Goal: Information Seeking & Learning: Understand process/instructions

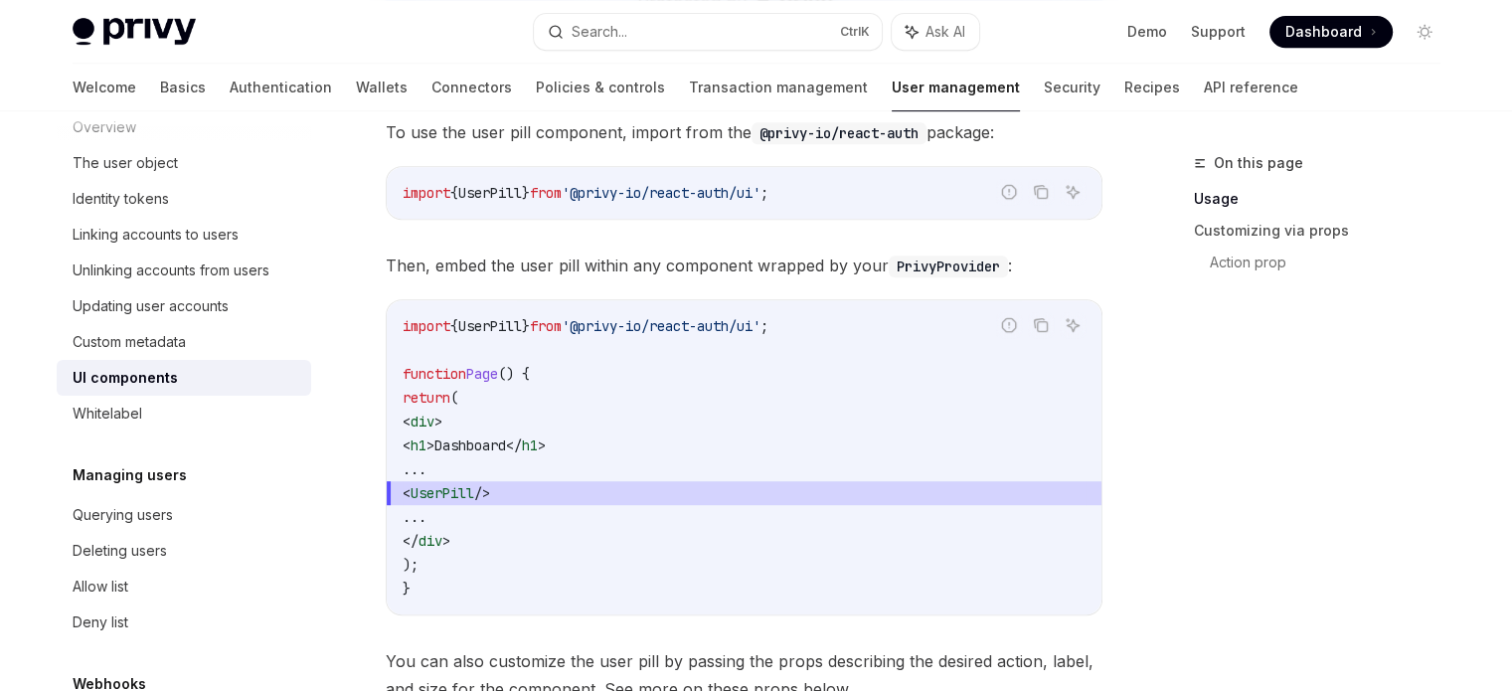
scroll to position [952, 0]
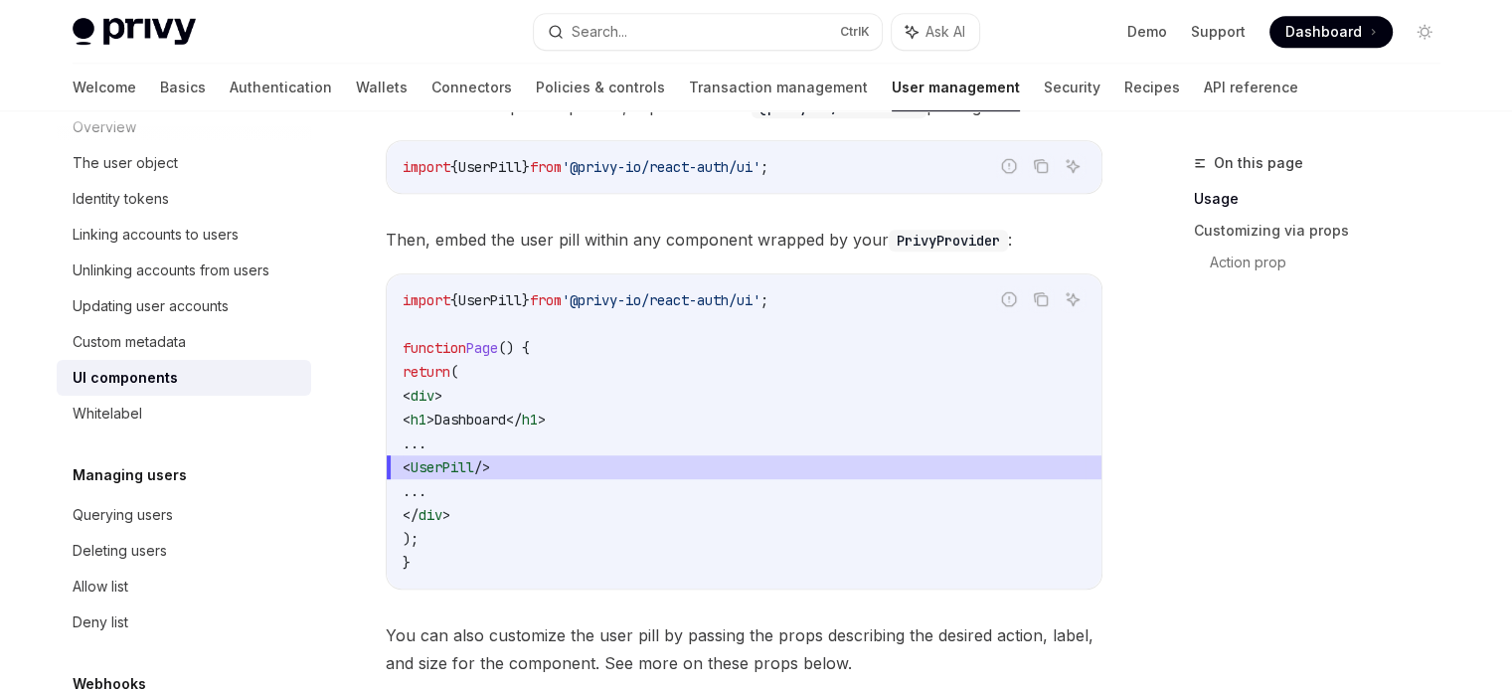
click at [711, 165] on span "'@privy-io/react-auth/ui'" at bounding box center [661, 167] width 199 height 18
drag, startPoint x: 711, startPoint y: 165, endPoint x: 750, endPoint y: 166, distance: 38.8
click at [761, 158] on span "'@privy-io/react-auth/ui'" at bounding box center [661, 167] width 199 height 18
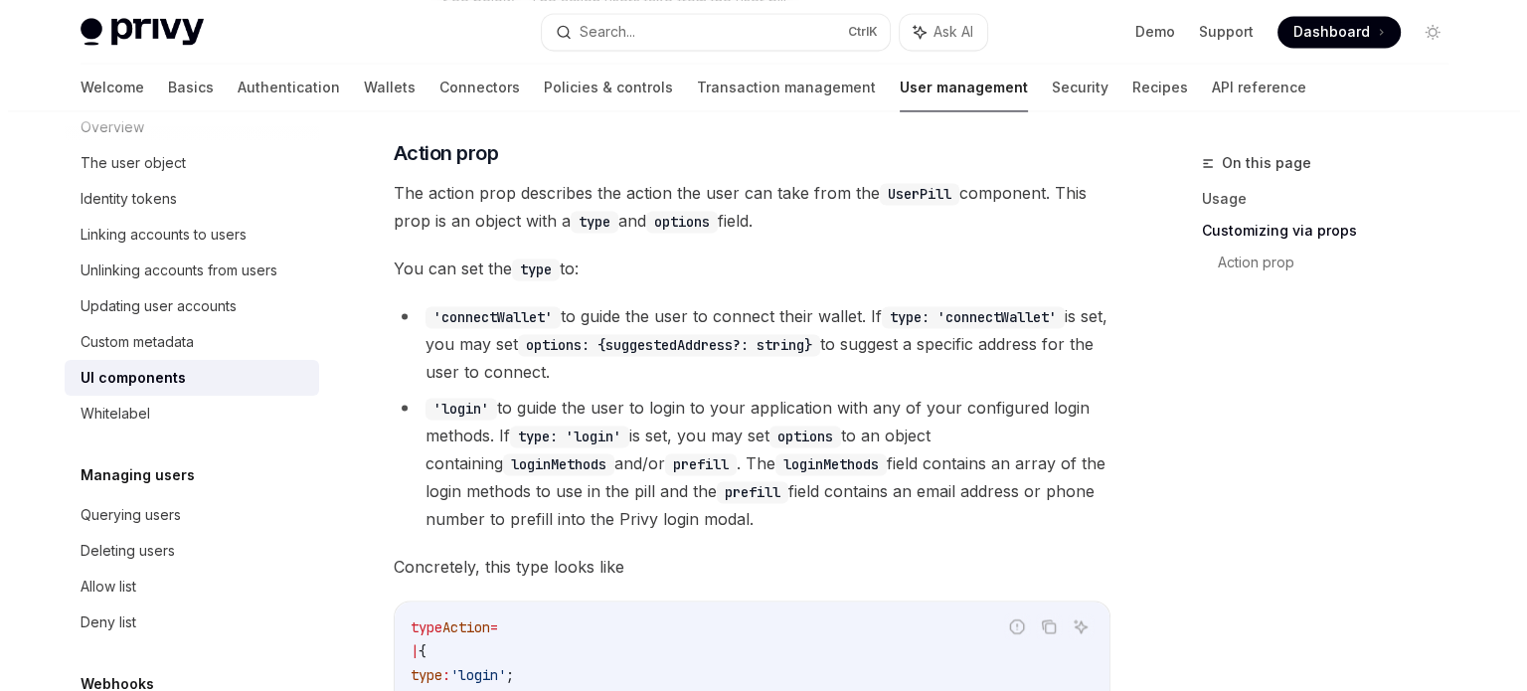
scroll to position [3181, 0]
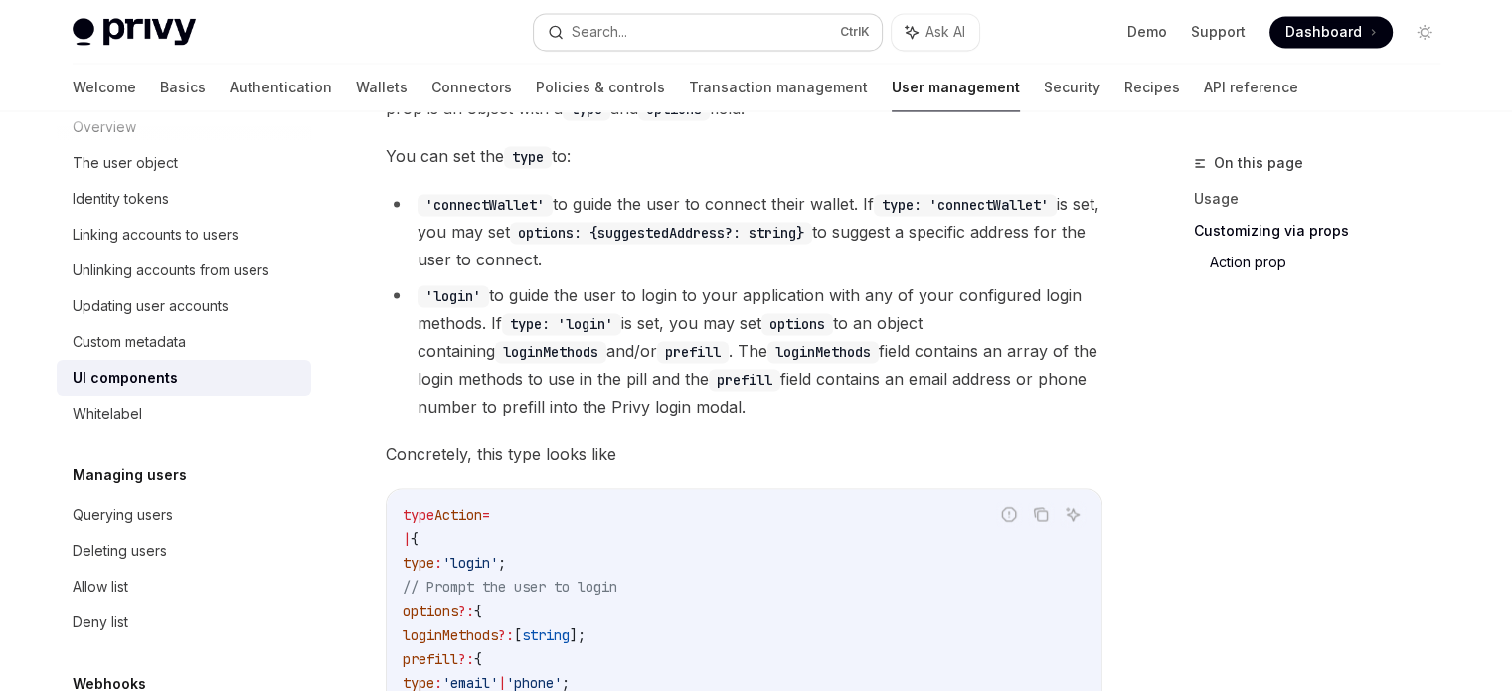
click at [597, 17] on button "Search... Ctrl K" at bounding box center [708, 32] width 348 height 36
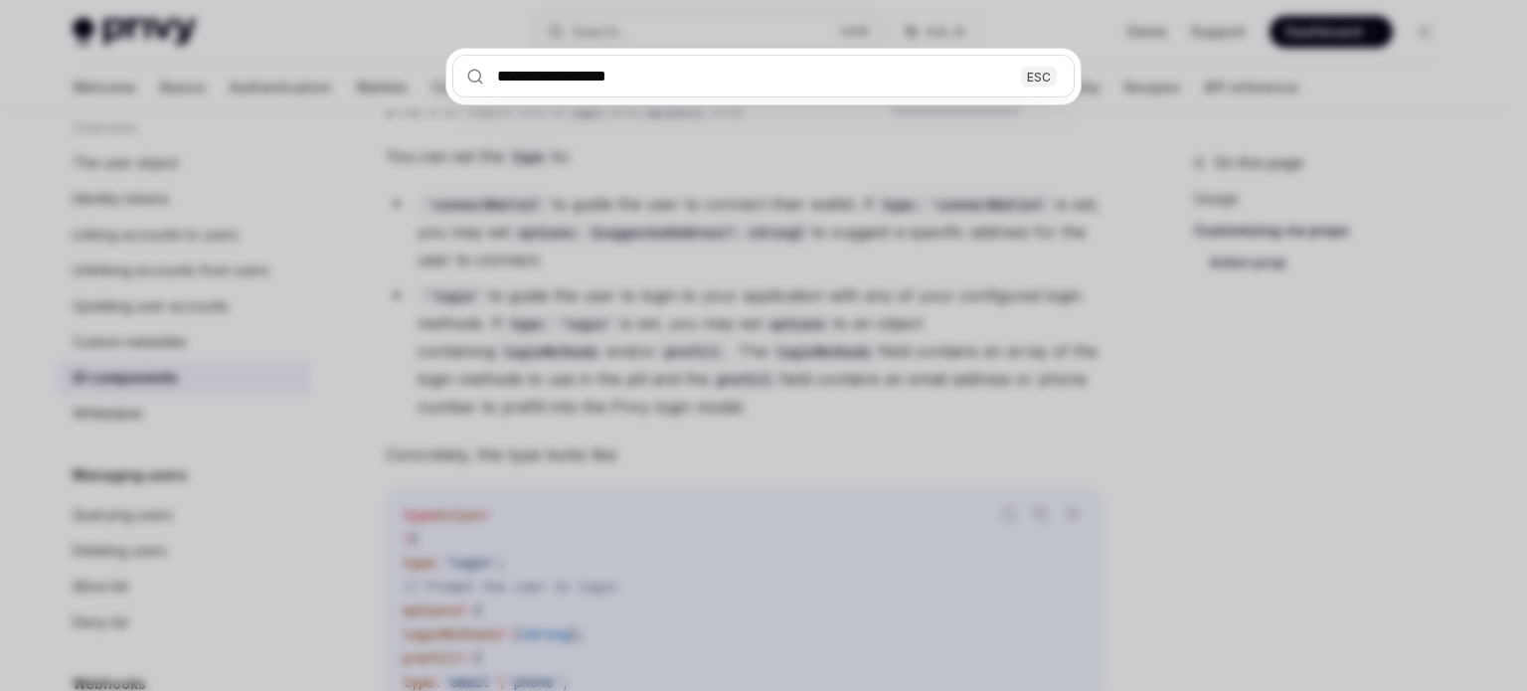
type input "**********"
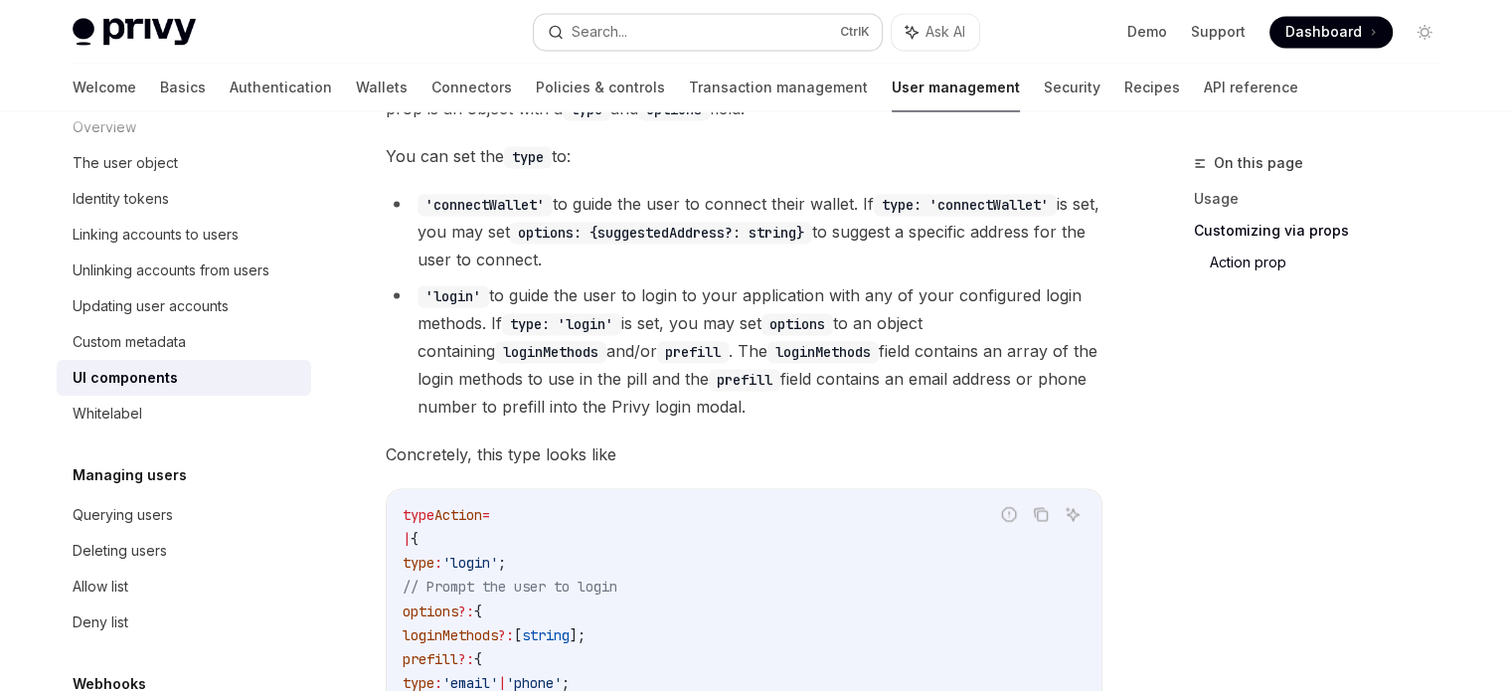
click at [667, 25] on button "Search... Ctrl K" at bounding box center [708, 32] width 348 height 36
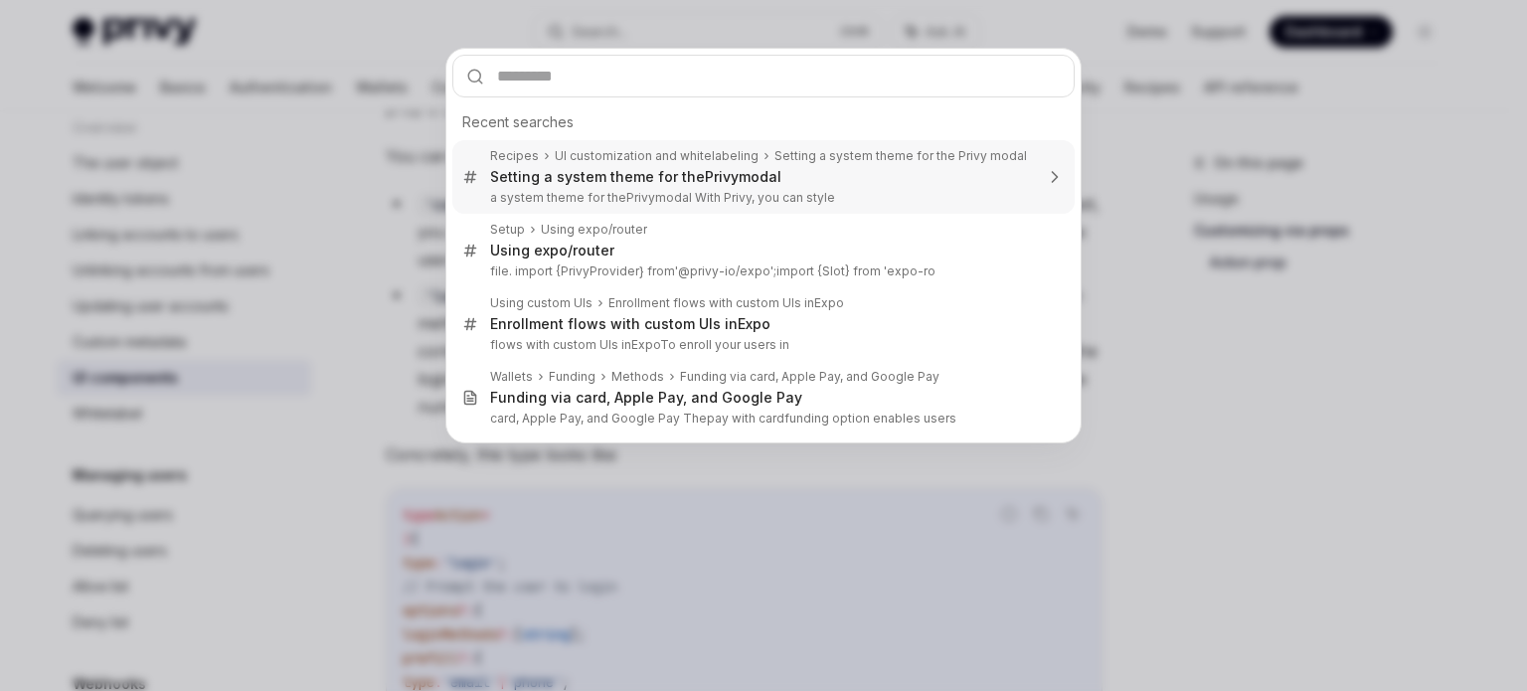
type input "**********"
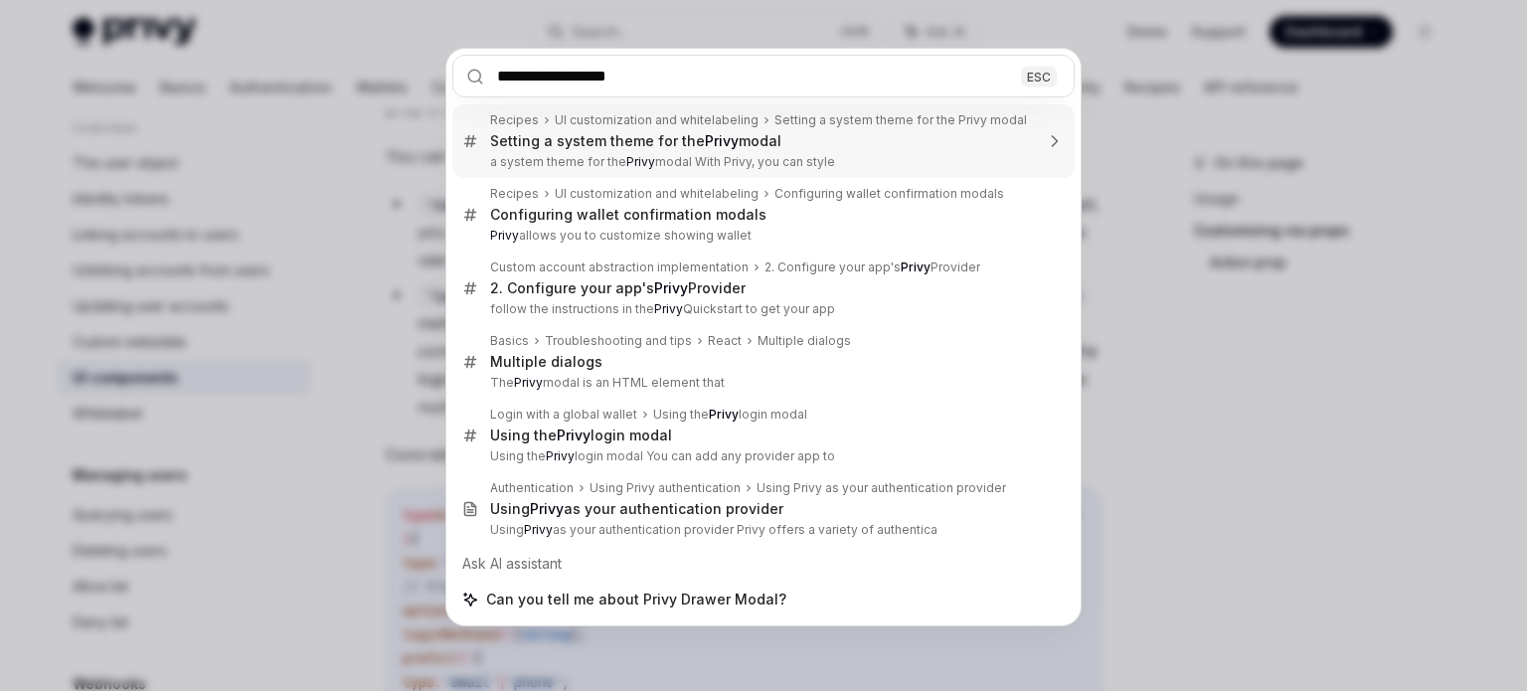
type textarea "*"
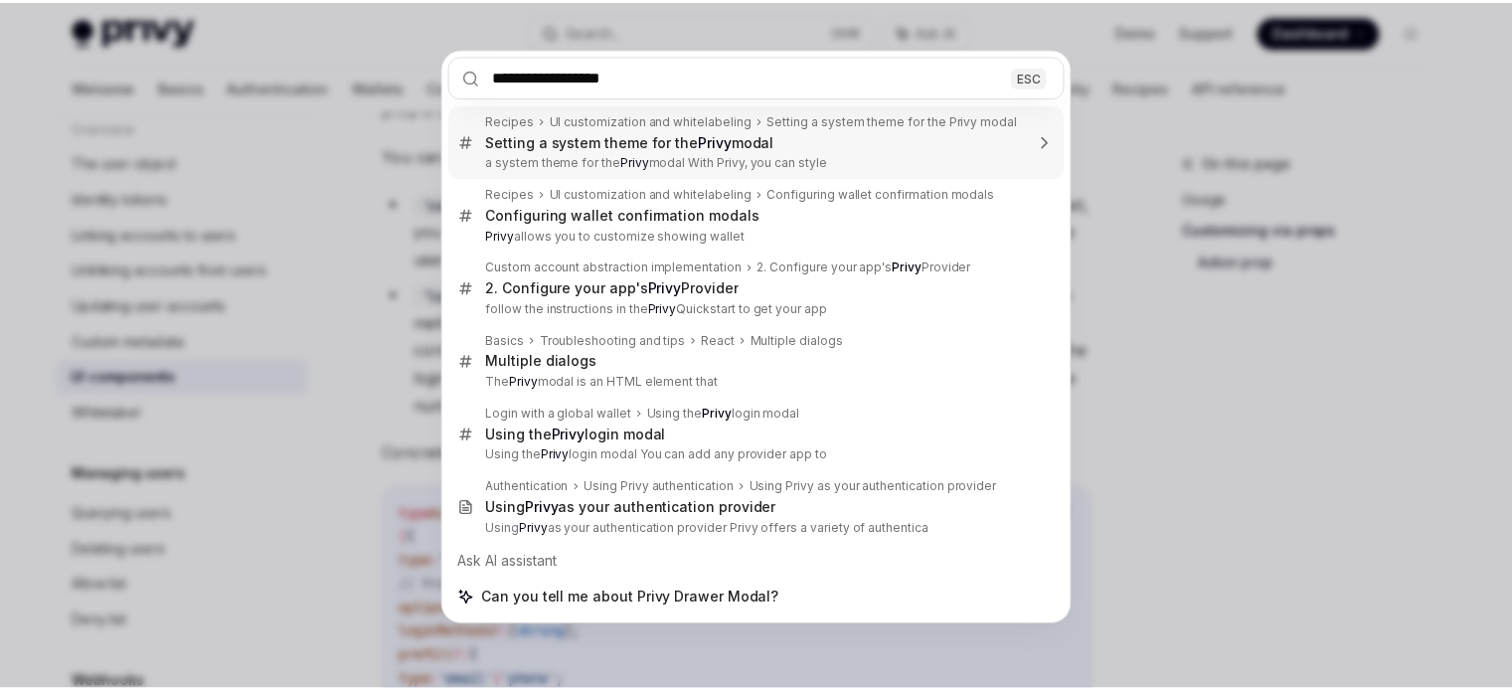
scroll to position [1054, 0]
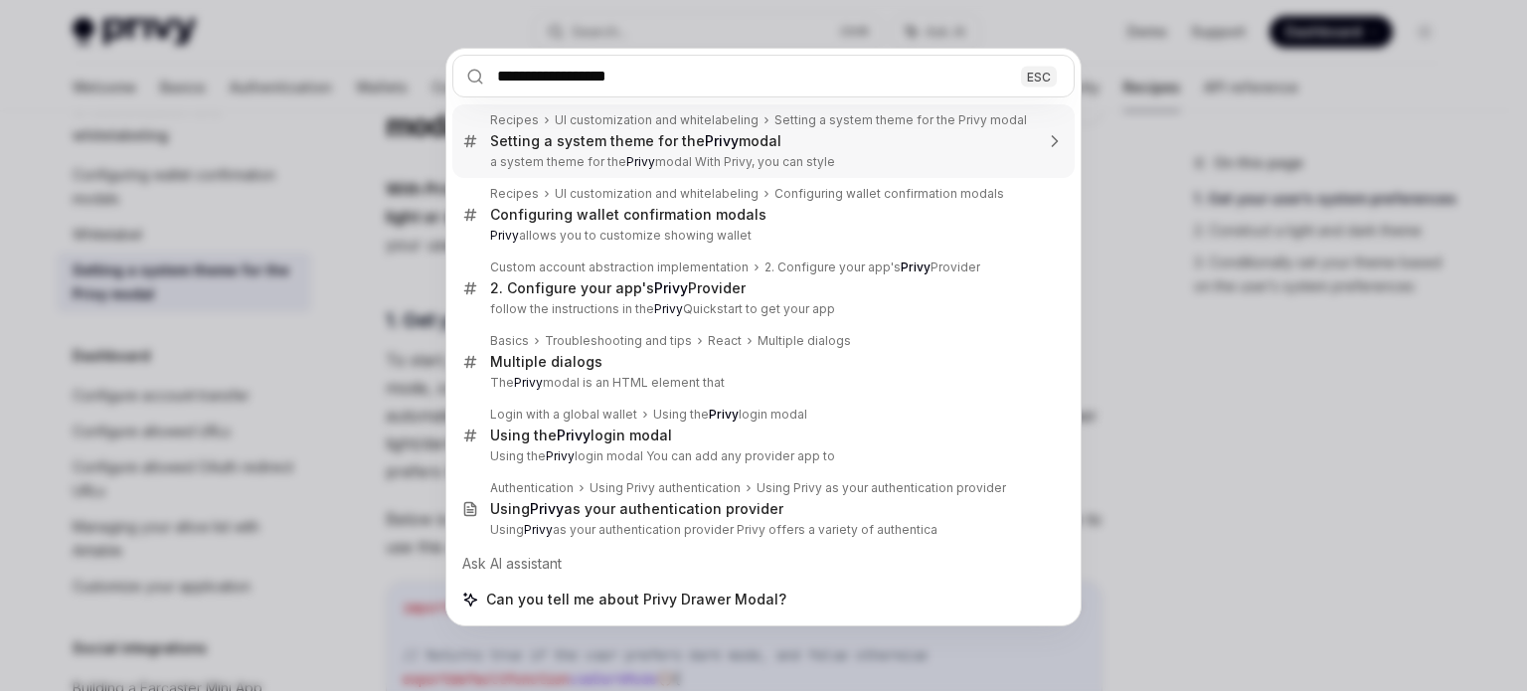
type input "**********"
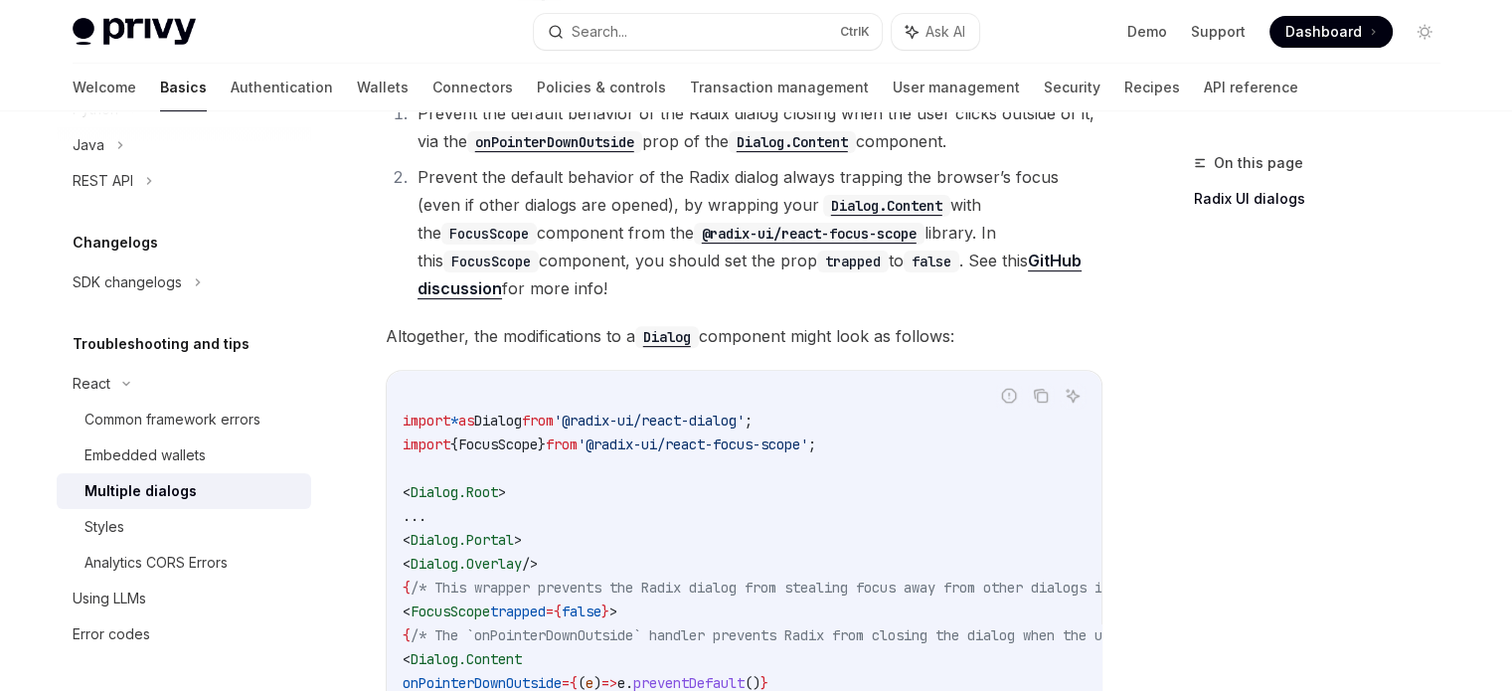
scroll to position [934, 0]
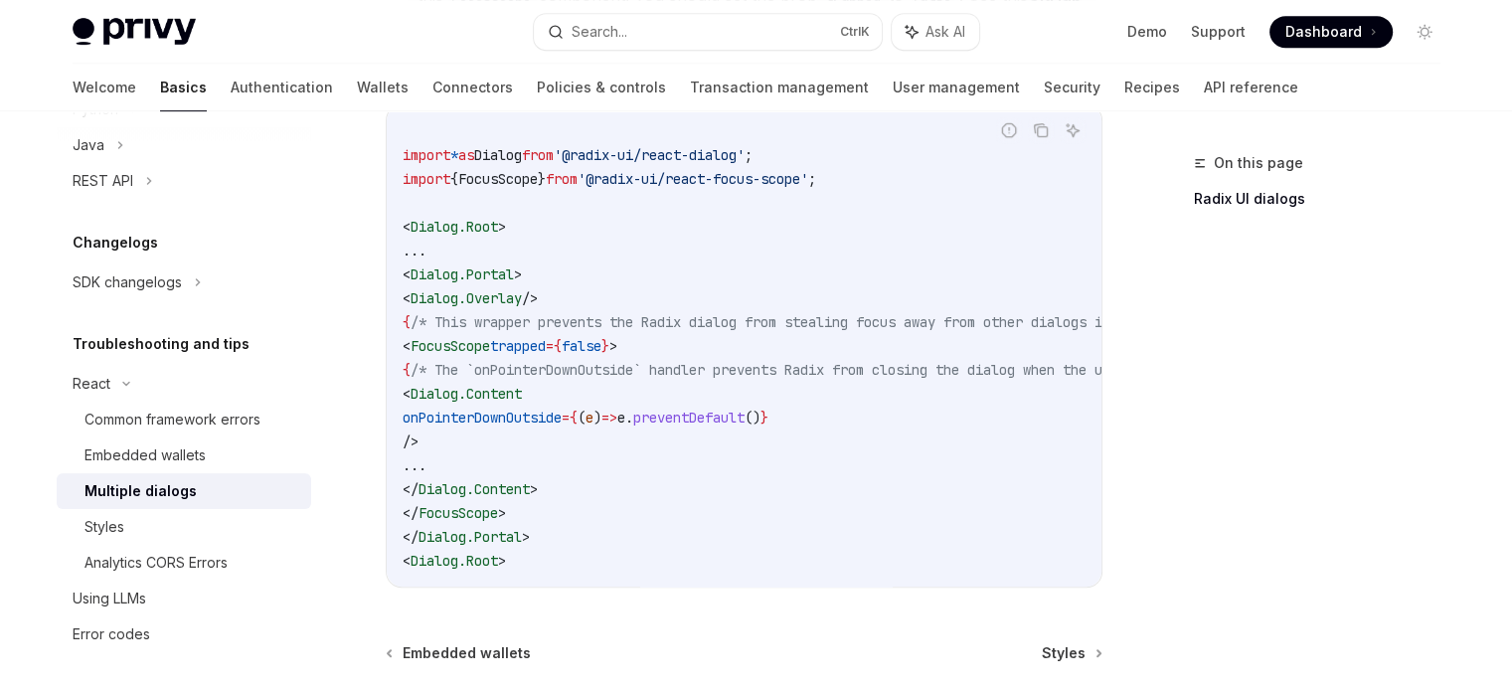
click at [429, 225] on span "Dialog.Root" at bounding box center [454, 227] width 87 height 18
drag, startPoint x: 429, startPoint y: 225, endPoint x: 490, endPoint y: 227, distance: 60.7
click at [490, 227] on span "Dialog.Root" at bounding box center [454, 227] width 87 height 18
click at [477, 235] on div at bounding box center [477, 235] width 0 height 0
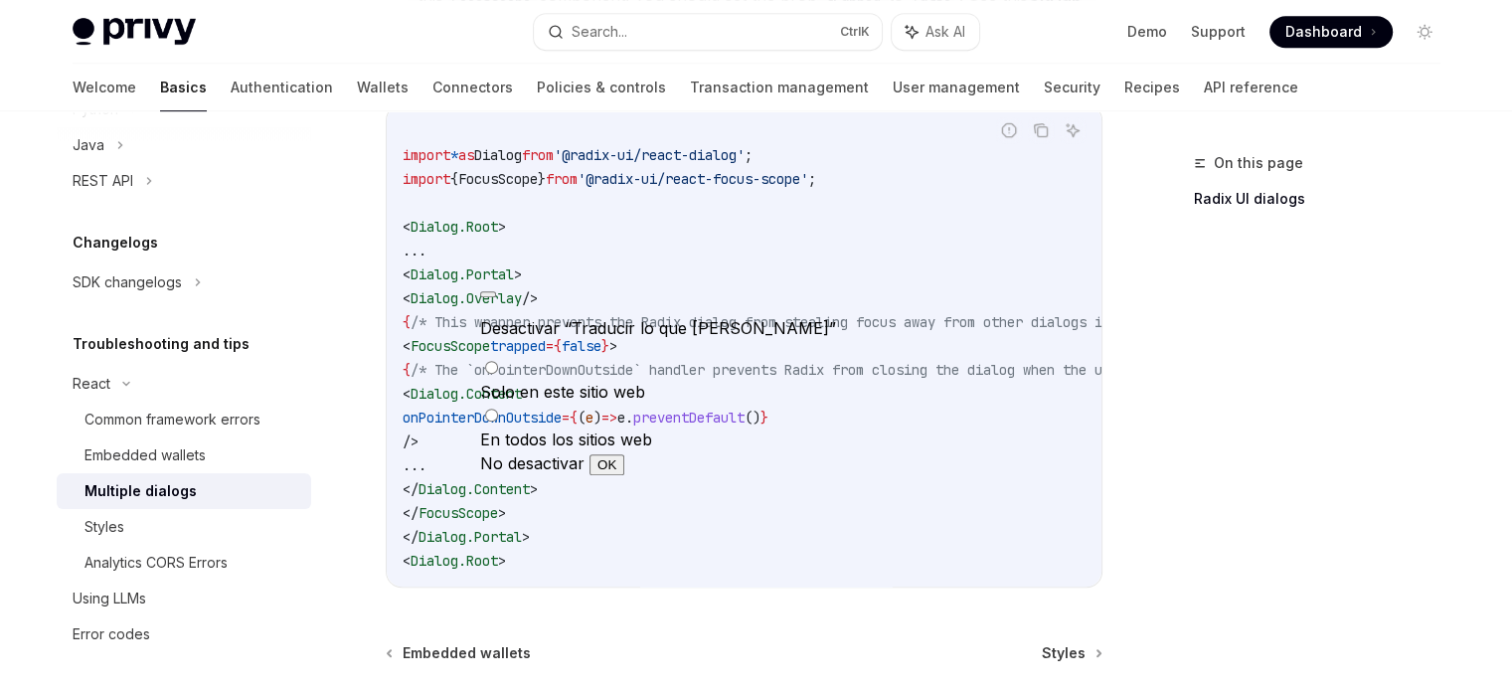
click at [809, 310] on code "import * as Dialog from '@radix-ui/react-dialog' ; import { FocusScope } from '…" at bounding box center [868, 345] width 931 height 453
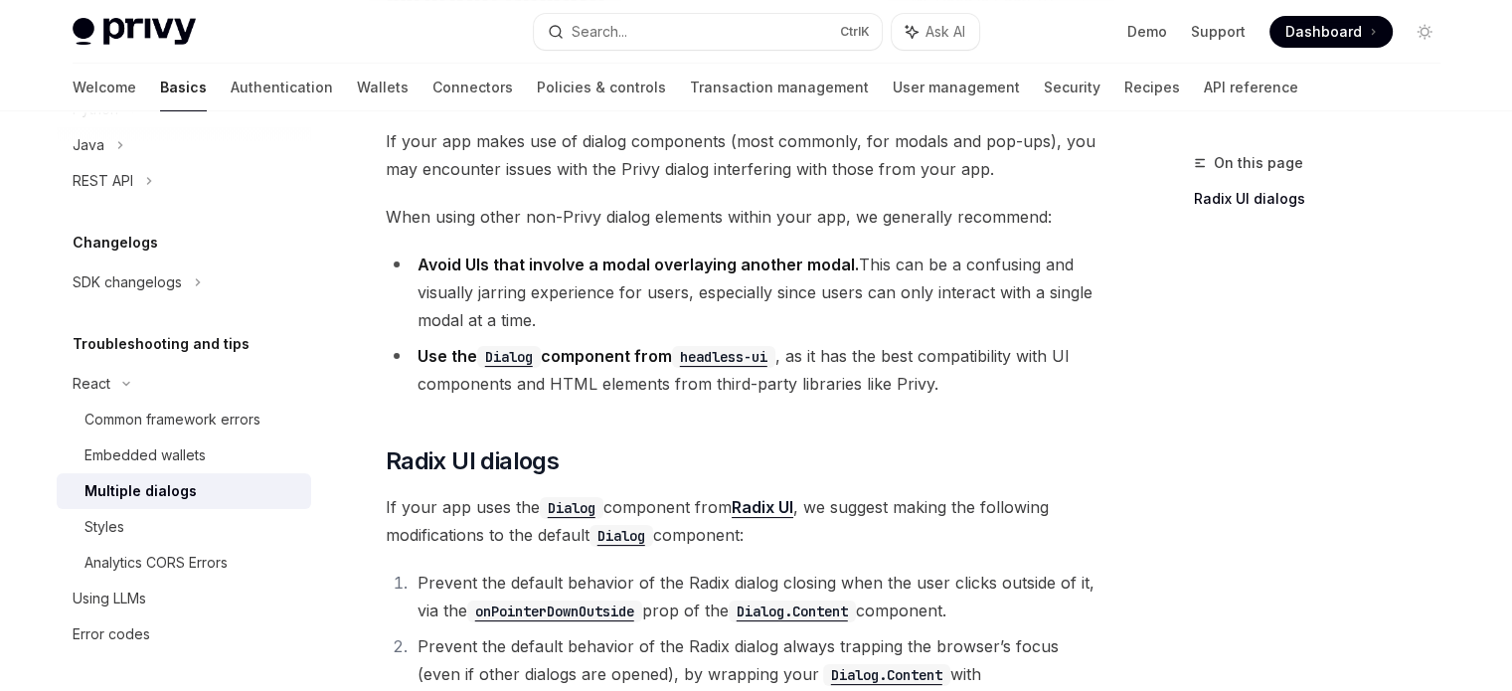
scroll to position [298, 0]
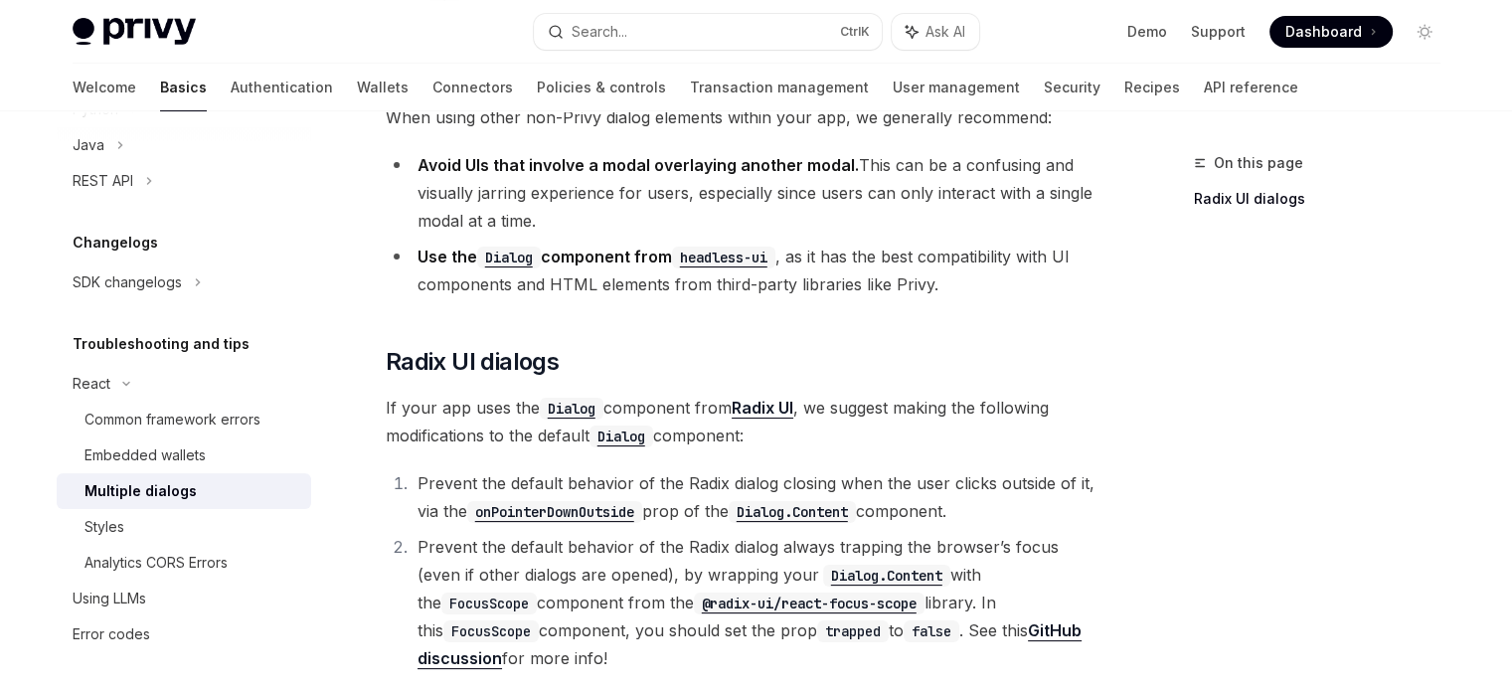
click at [495, 254] on code "Dialog" at bounding box center [509, 258] width 64 height 22
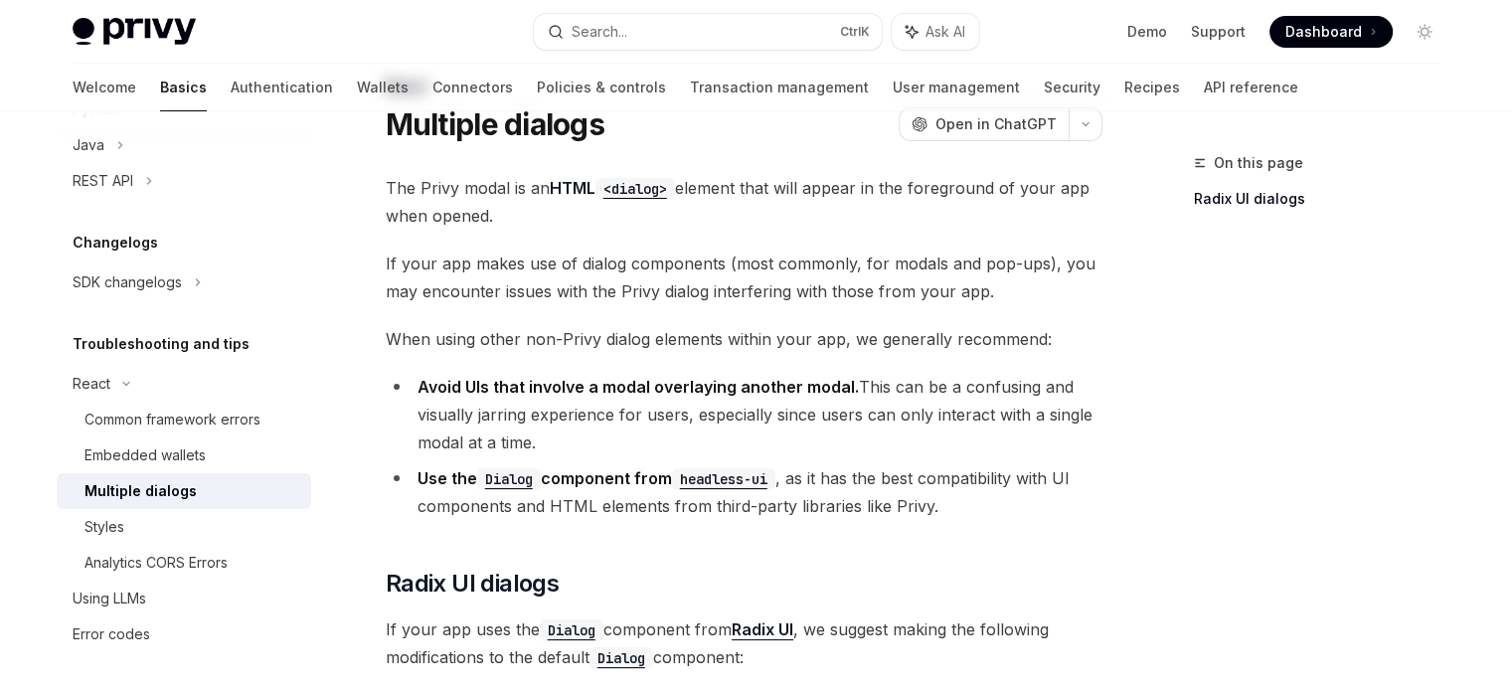
scroll to position [99, 0]
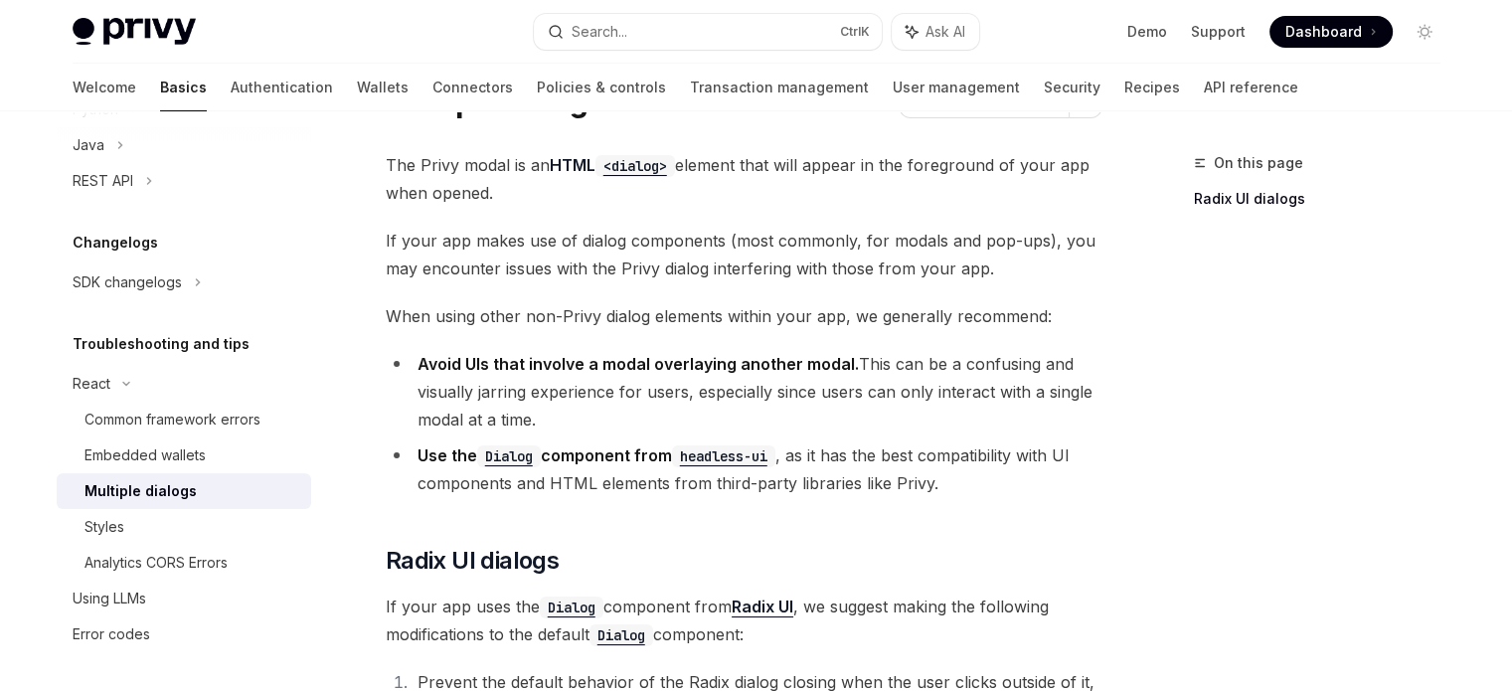
click at [429, 361] on strong "Avoid UIs that involve a modal overlaying another modal." at bounding box center [638, 364] width 441 height 20
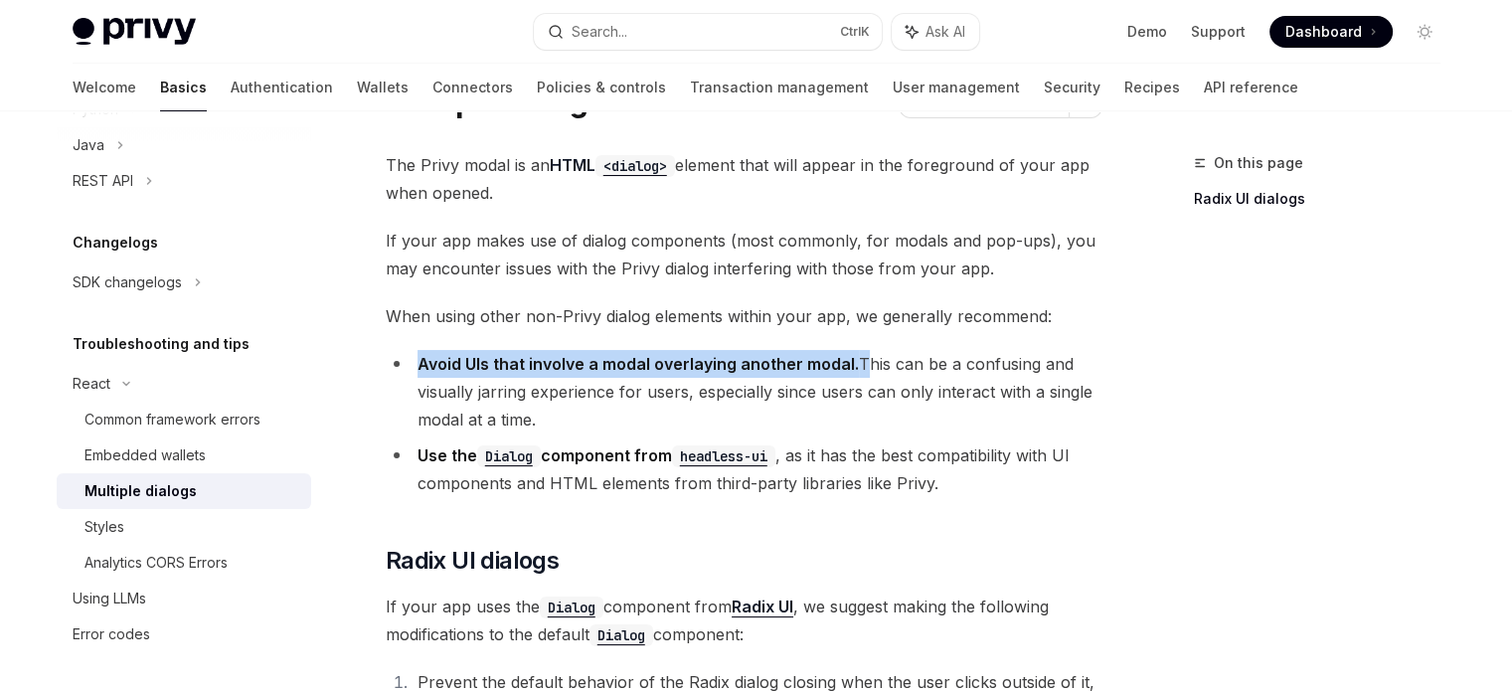
drag, startPoint x: 429, startPoint y: 361, endPoint x: 849, endPoint y: 364, distance: 419.6
click at [849, 364] on strong "Avoid UIs that involve a modal overlaying another modal." at bounding box center [638, 364] width 441 height 20
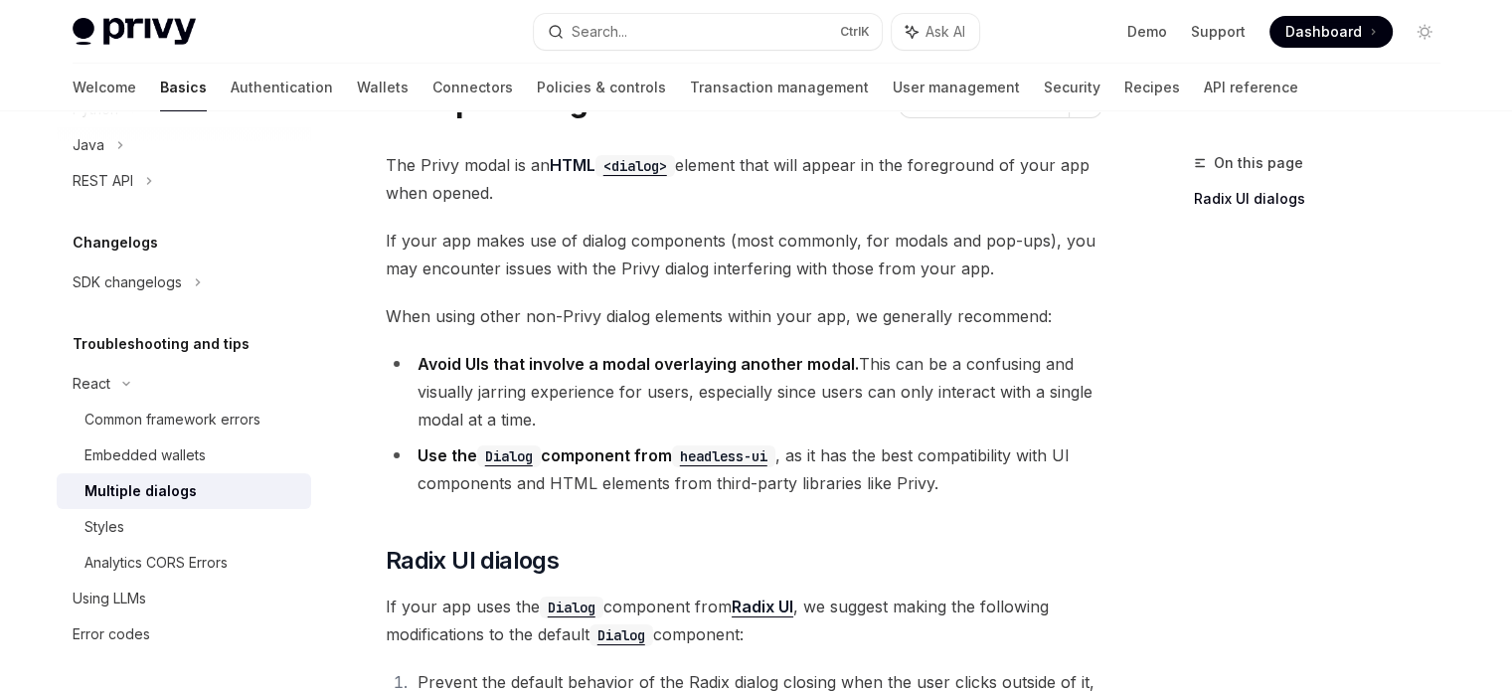
click at [869, 361] on li "Avoid UIs that involve a modal overlaying another modal. This can be a confusin…" at bounding box center [744, 392] width 717 height 84
drag, startPoint x: 869, startPoint y: 361, endPoint x: 474, endPoint y: 399, distance: 396.5
click at [474, 399] on li "Avoid UIs that involve a modal overlaying another modal. This can be a confusin…" at bounding box center [744, 392] width 717 height 84
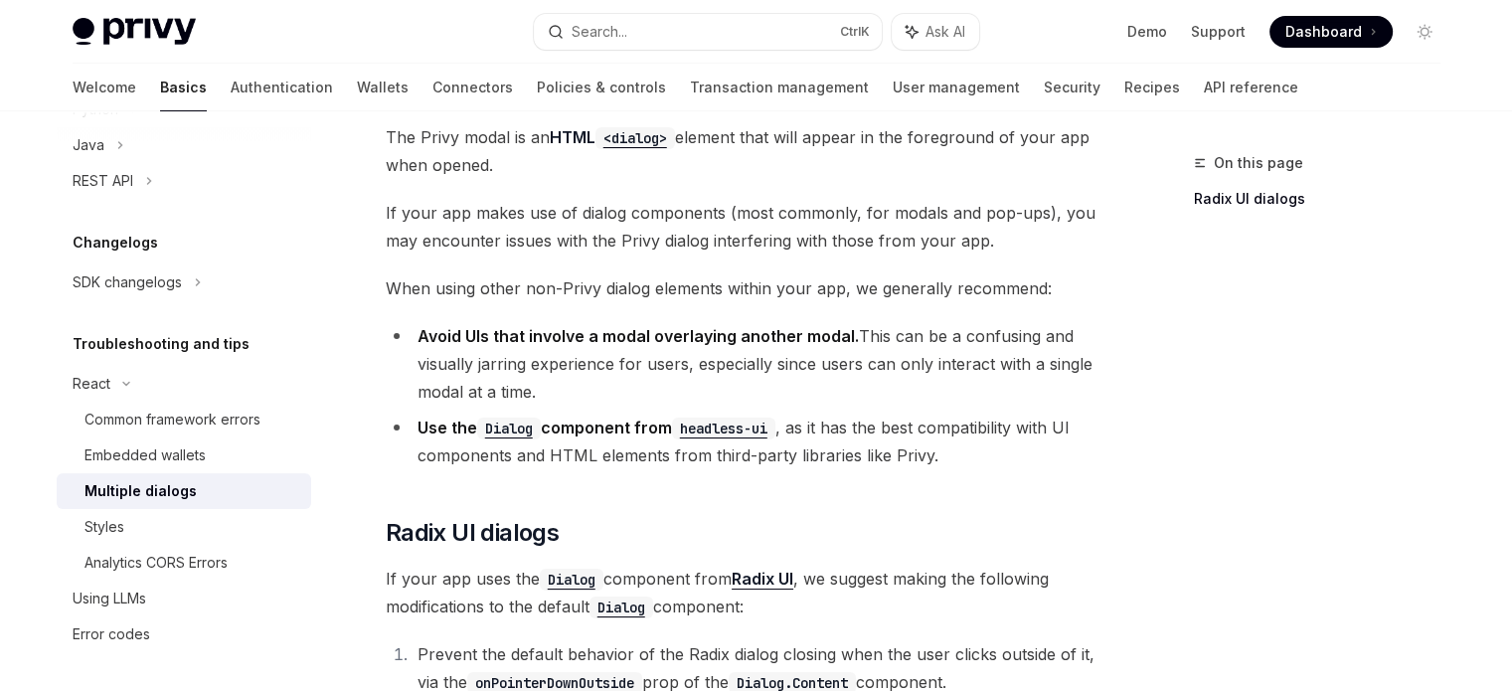
scroll to position [199, 0]
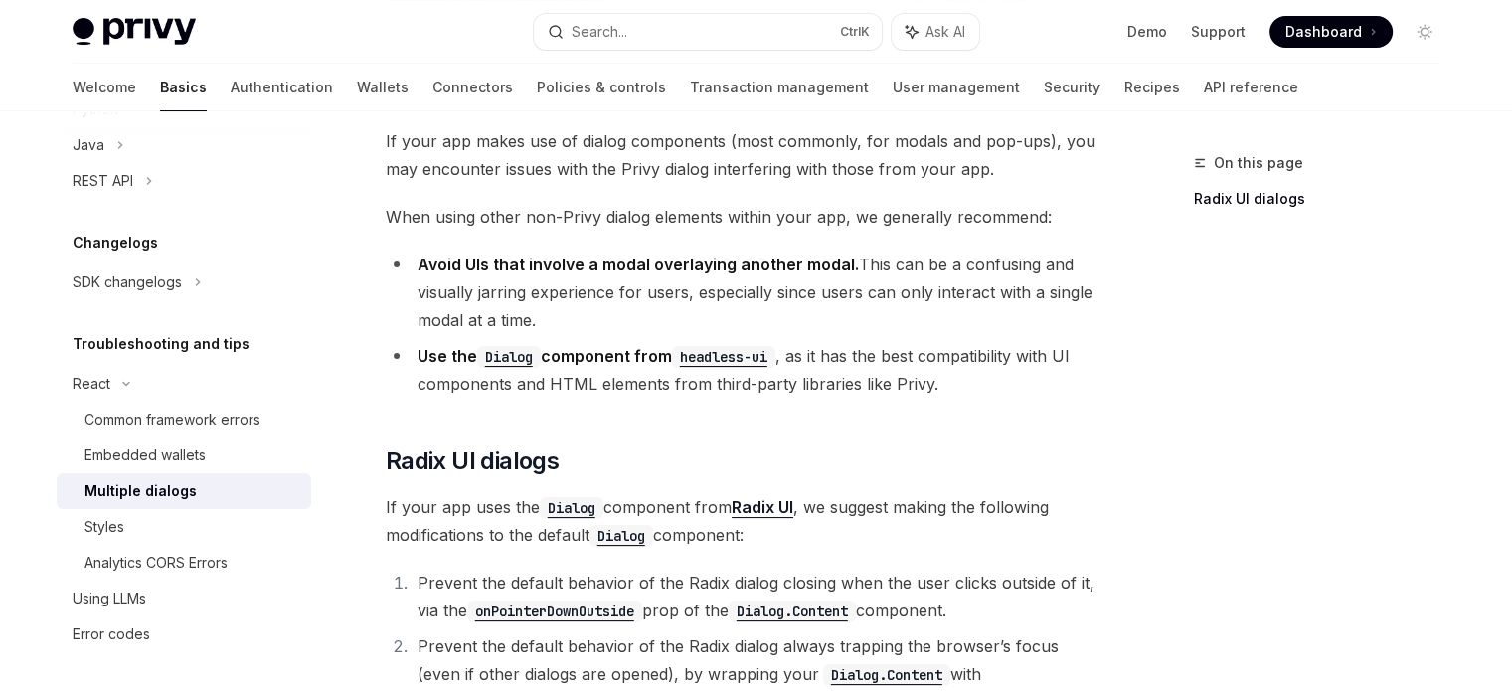
click at [437, 350] on strong "Use the Dialog component from headless-ui" at bounding box center [597, 356] width 358 height 20
drag, startPoint x: 437, startPoint y: 350, endPoint x: 674, endPoint y: 361, distance: 236.9
click at [674, 361] on strong "Use the Dialog component from headless-ui" at bounding box center [597, 356] width 358 height 20
click at [764, 361] on code "headless-ui" at bounding box center [723, 357] width 103 height 22
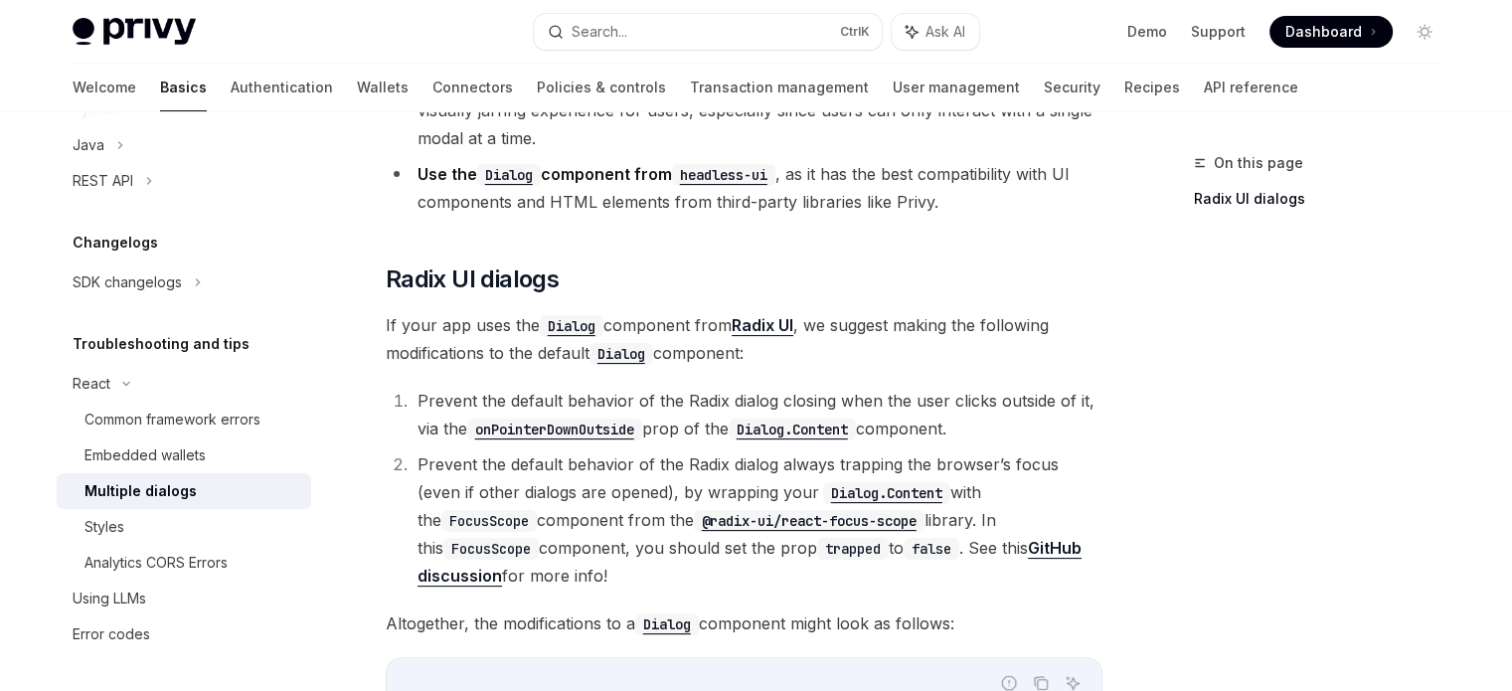
scroll to position [0, 0]
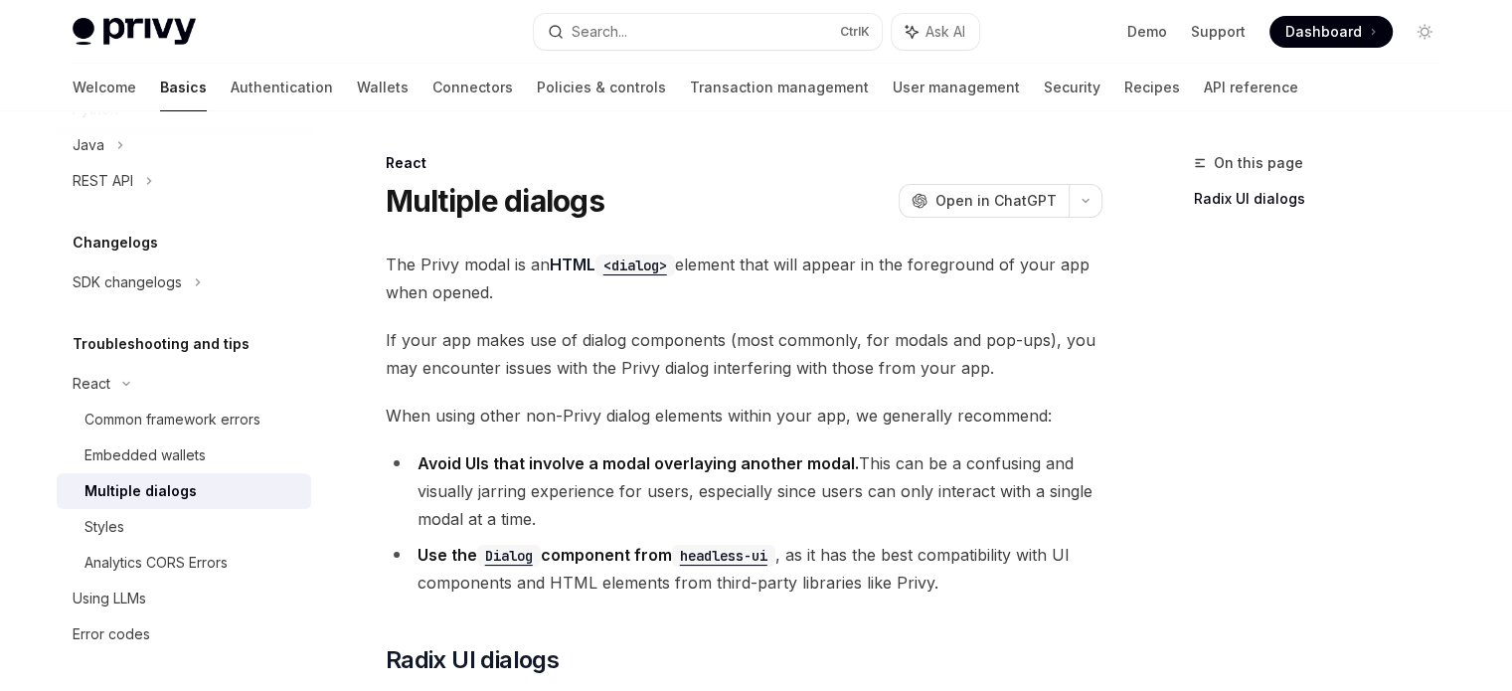
click at [203, 443] on div "Embedded wallets" at bounding box center [145, 455] width 121 height 24
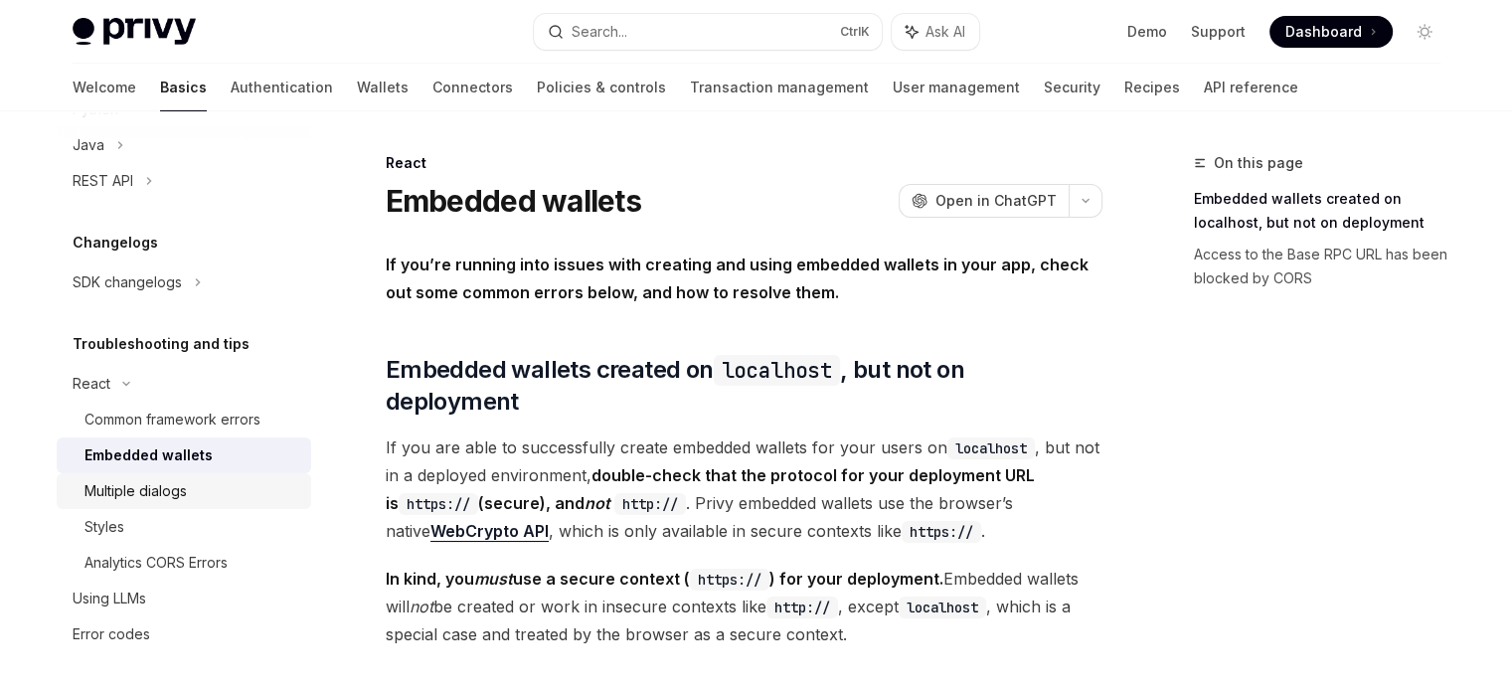
click at [214, 486] on div "Multiple dialogs" at bounding box center [192, 491] width 215 height 24
type textarea "*"
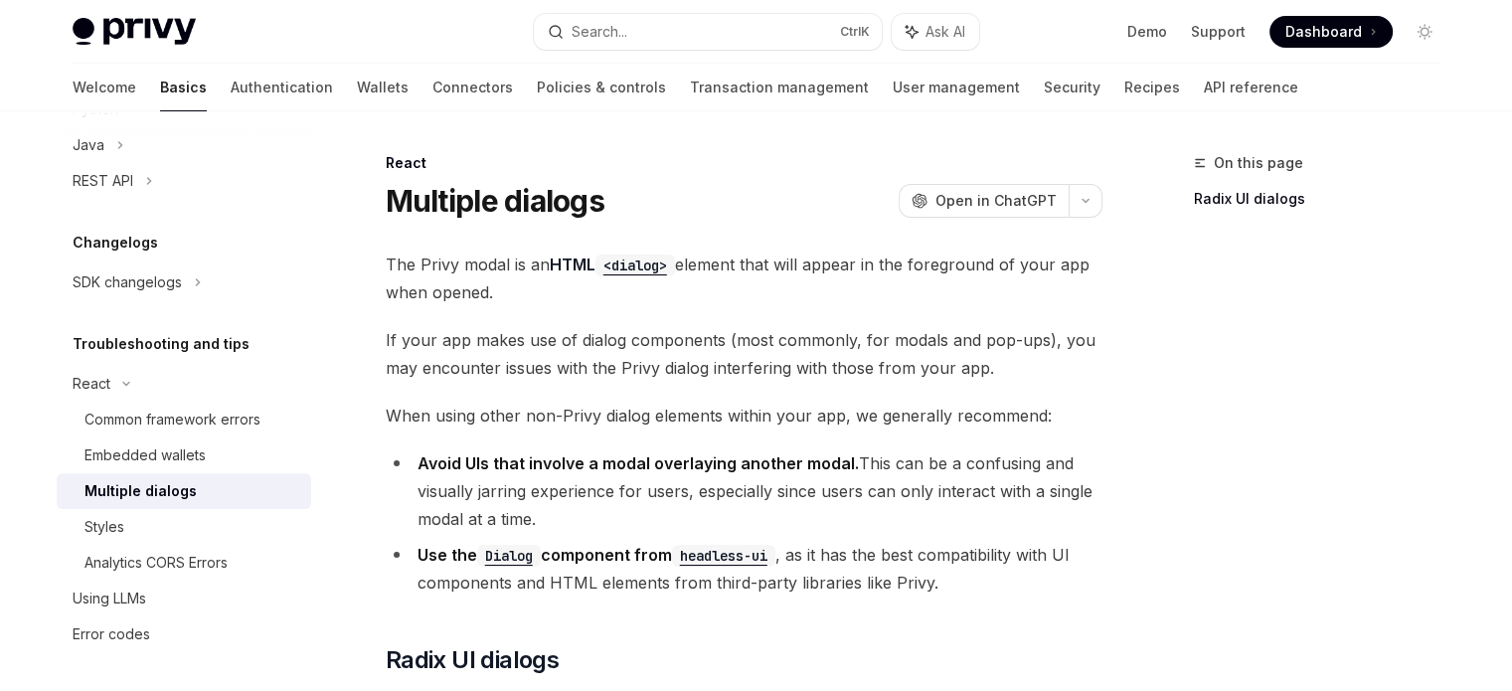
click at [1370, 37] on span at bounding box center [1331, 32] width 123 height 32
click at [638, 8] on div "Privy Docs home page Search... Ctrl K Ask AI Demo Support Dashboard Dashboard S…" at bounding box center [757, 32] width 1368 height 64
click at [648, 21] on button "Search... Ctrl K" at bounding box center [708, 32] width 348 height 36
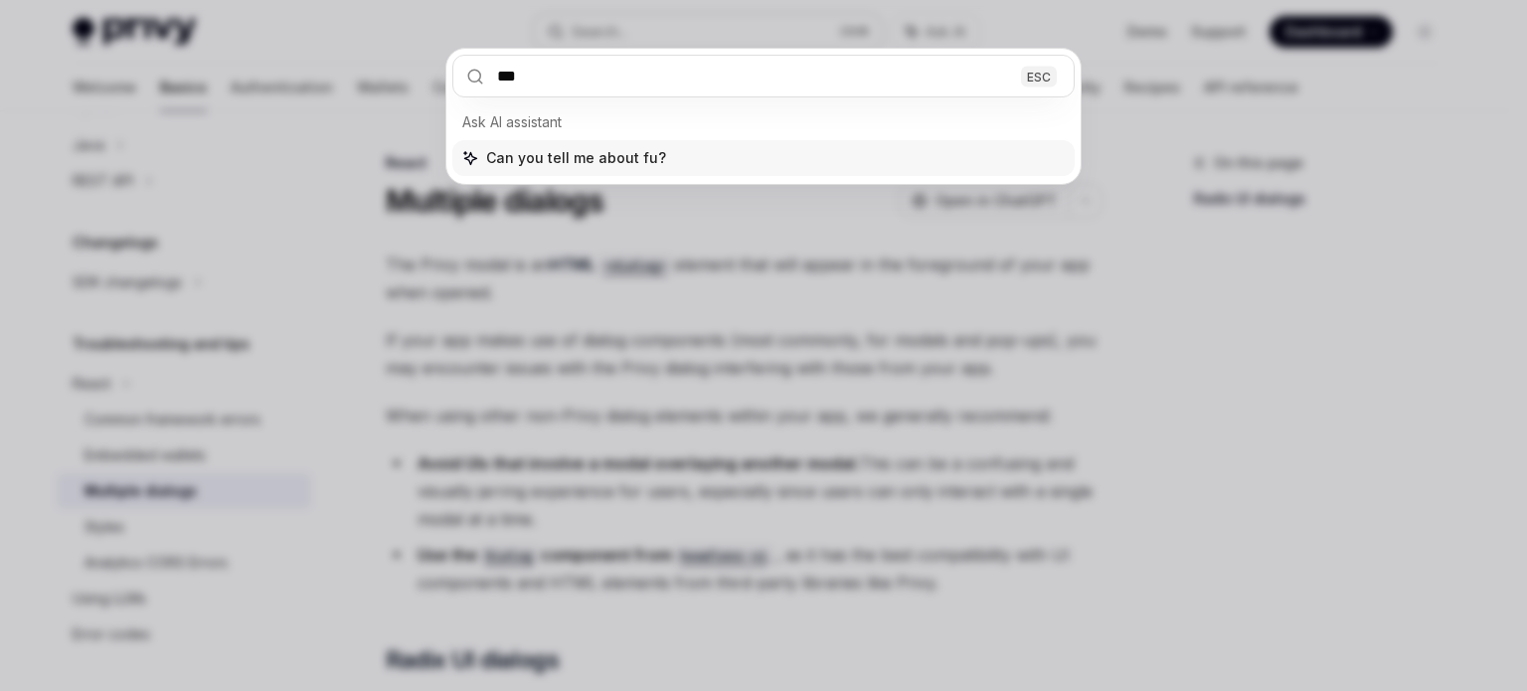
type input "****"
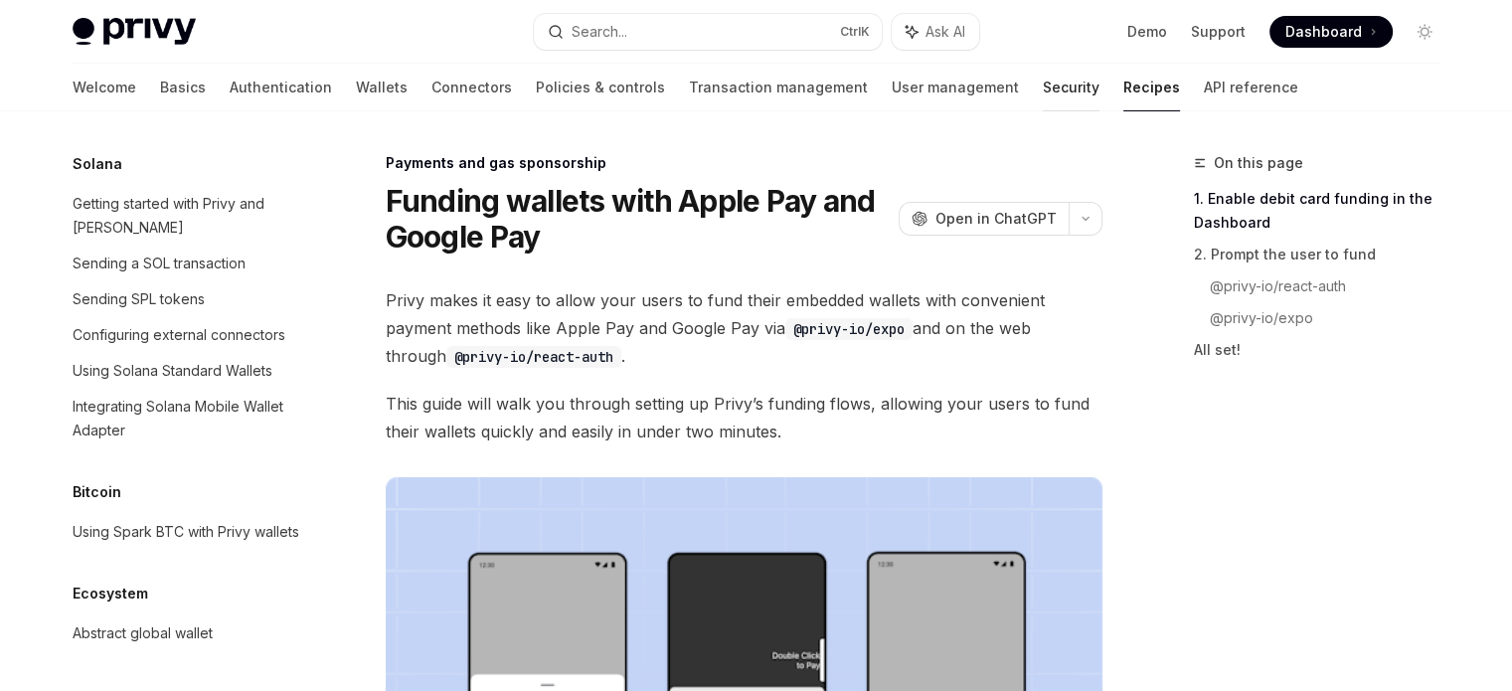
click at [1043, 85] on link "Security" at bounding box center [1071, 88] width 57 height 48
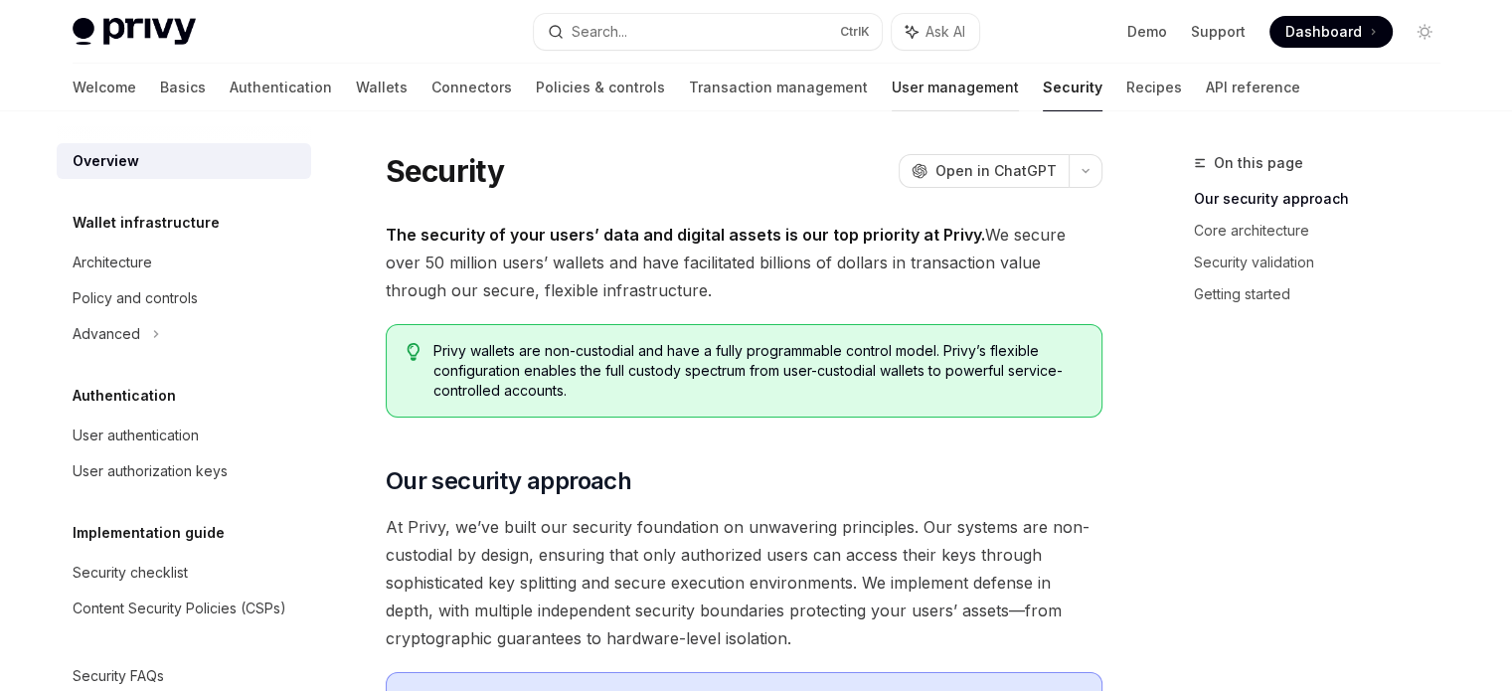
click at [892, 91] on link "User management" at bounding box center [955, 88] width 127 height 48
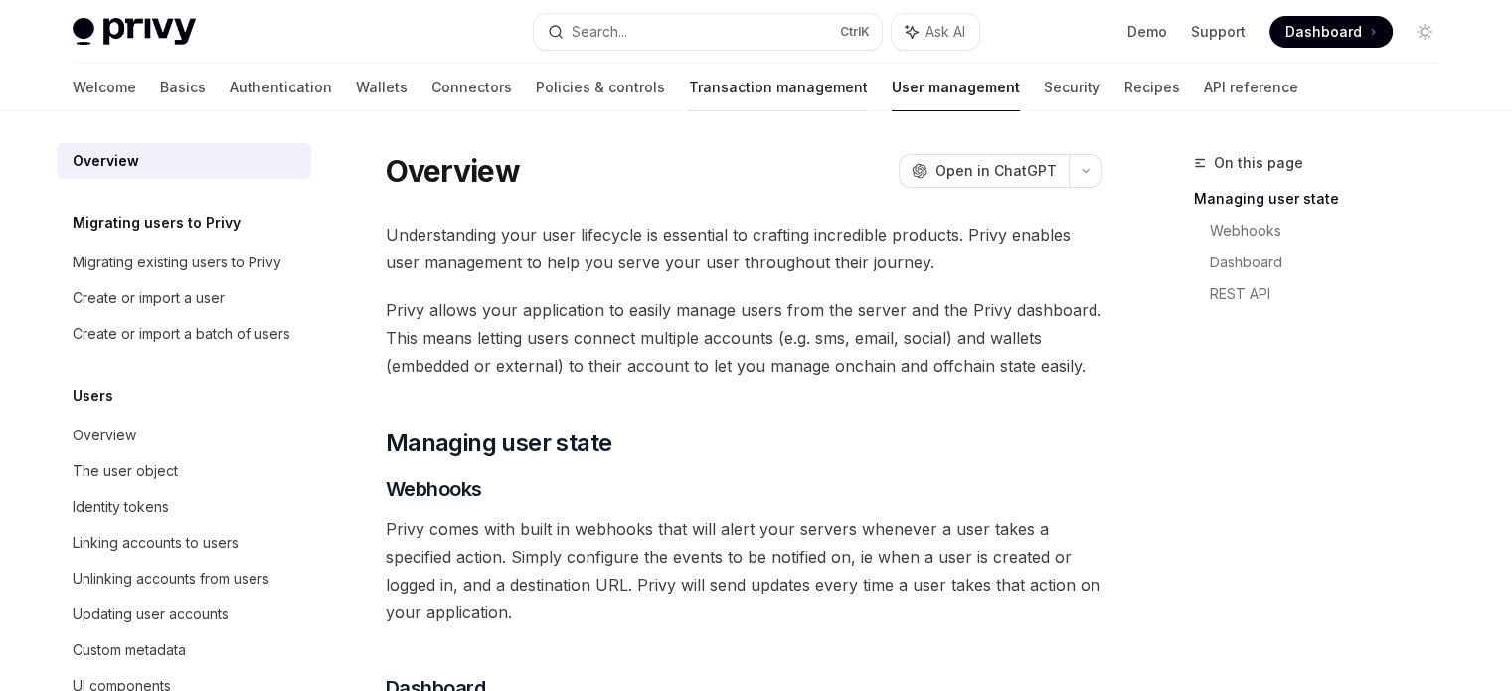
click at [710, 93] on link "Transaction management" at bounding box center [778, 88] width 179 height 48
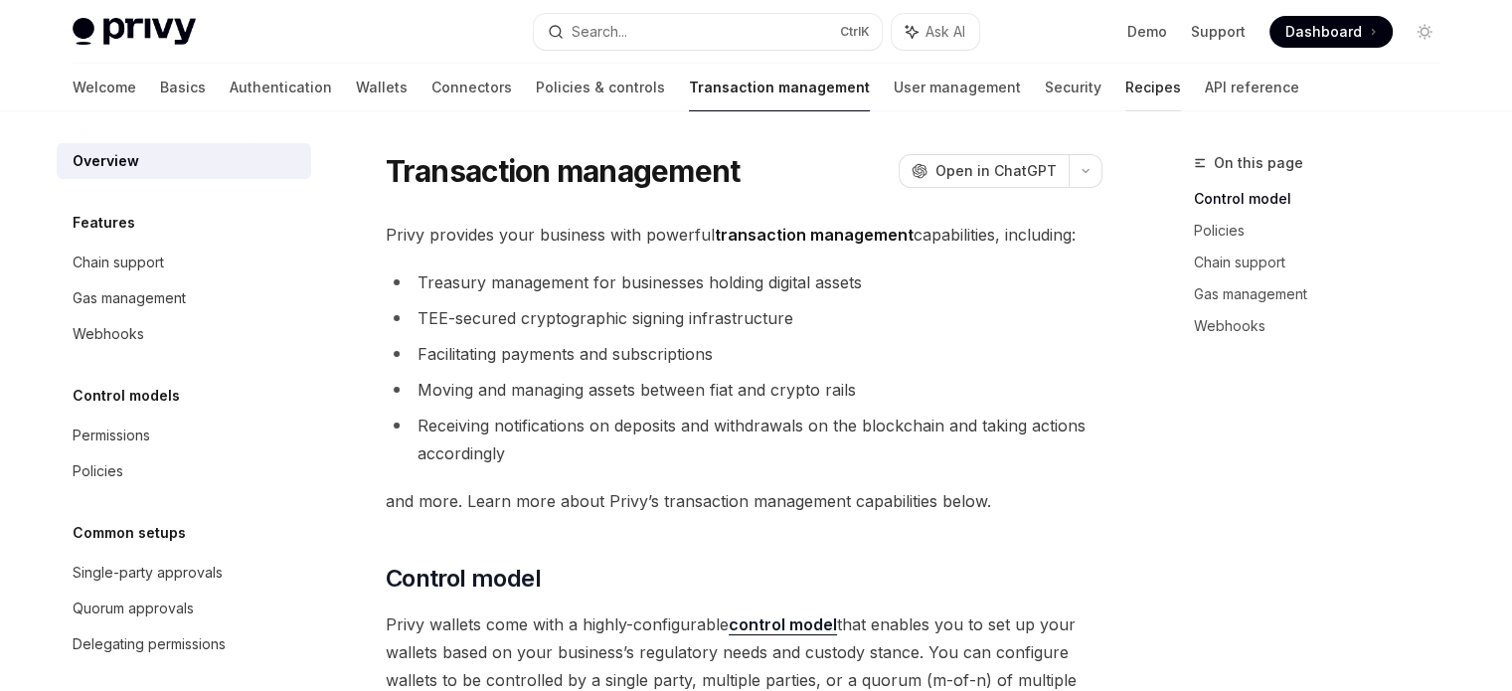
click at [1125, 91] on link "Recipes" at bounding box center [1153, 88] width 56 height 48
type textarea "*"
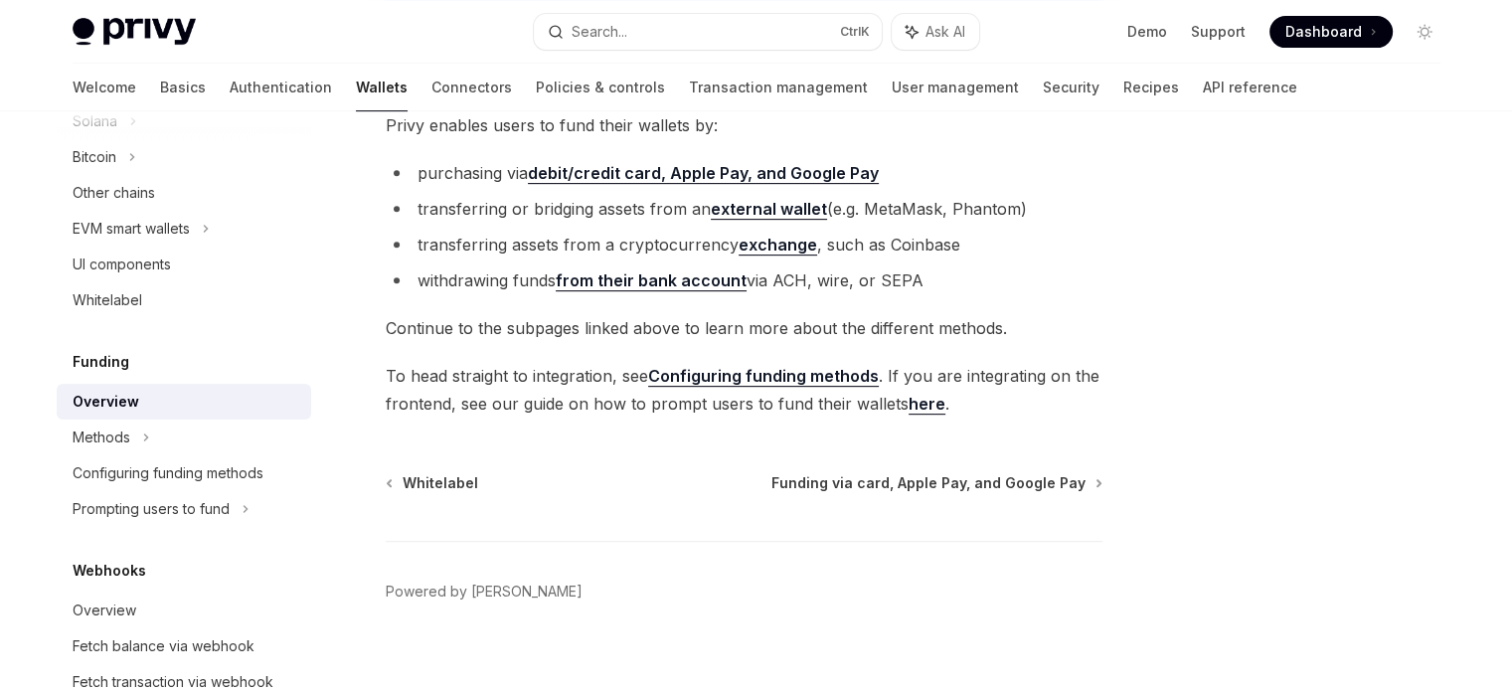
scroll to position [867, 0]
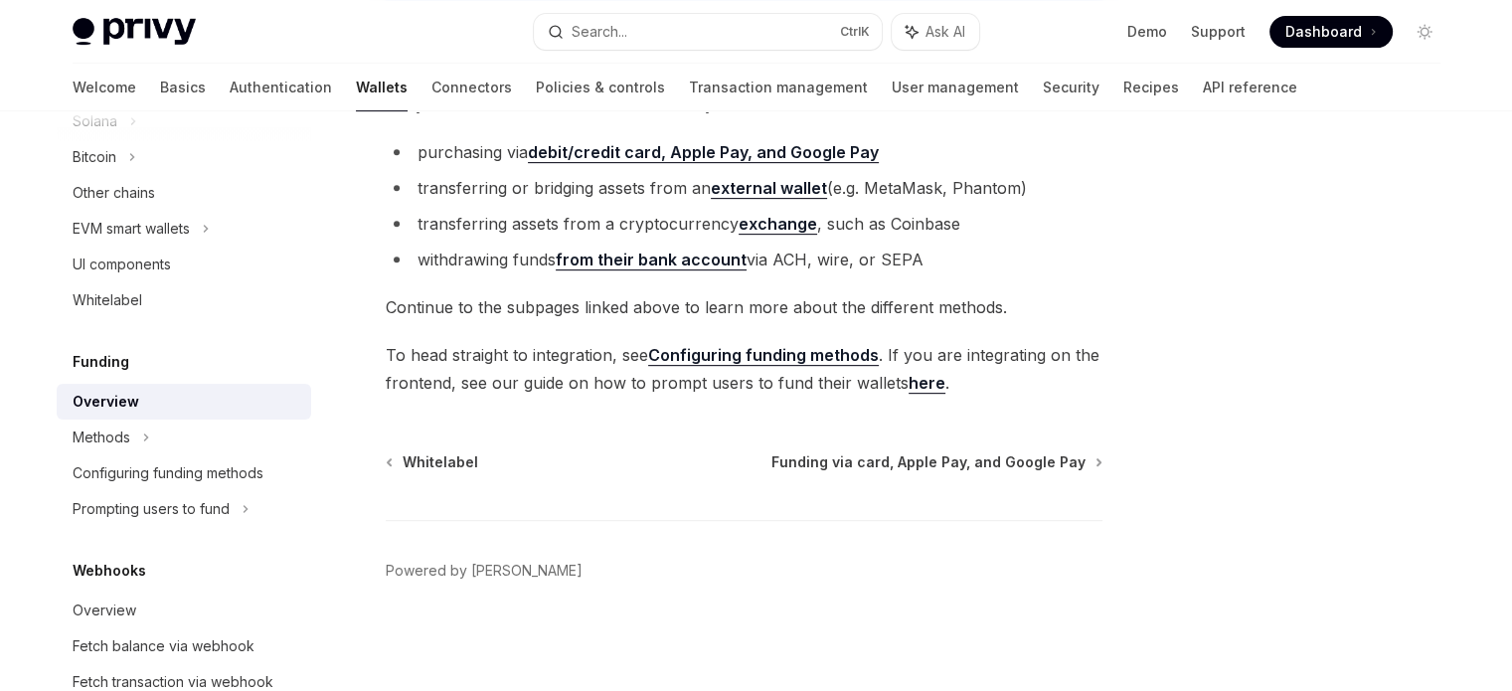
click at [684, 145] on strong "debit/credit card, Apple Pay, and Google Pay" at bounding box center [703, 152] width 351 height 20
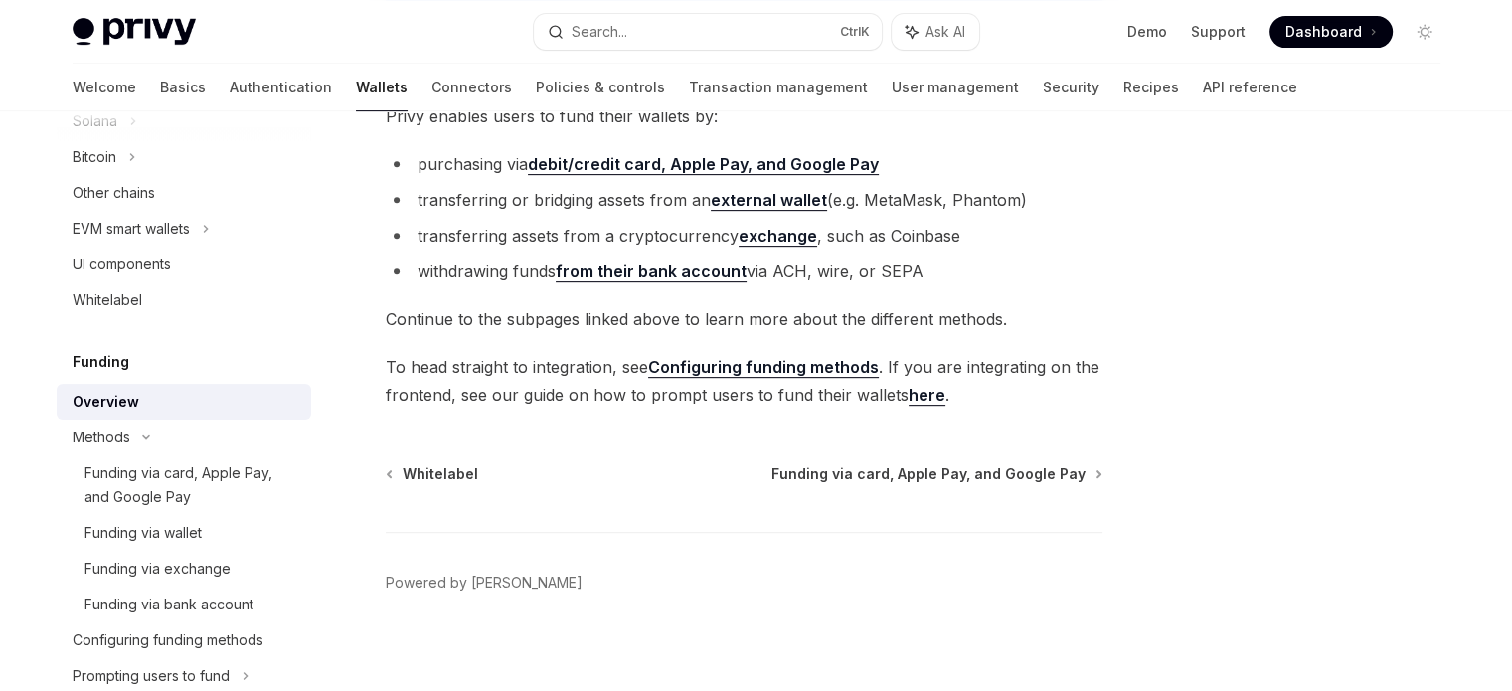
scroll to position [867, 0]
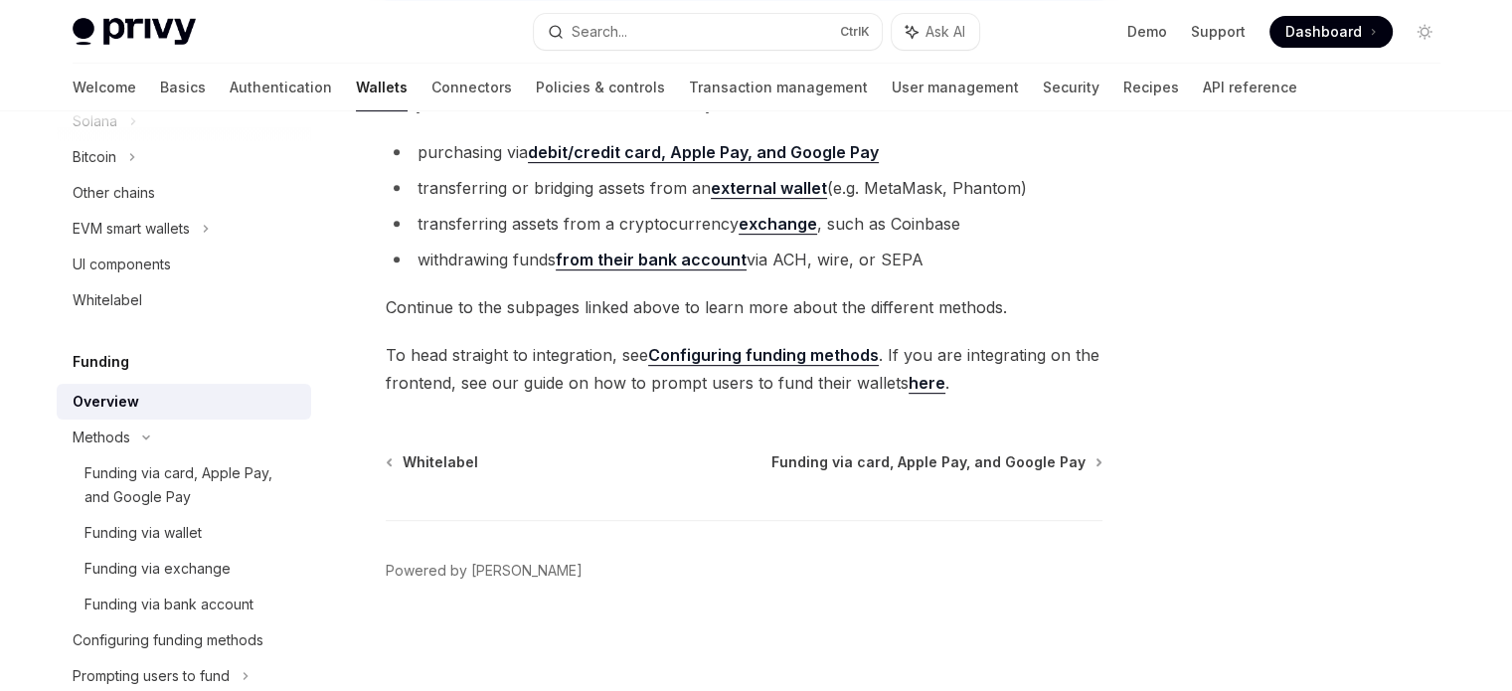
click at [601, 456] on div "Whitelabel Funding via card, Apple Pay, and Google Pay" at bounding box center [744, 462] width 717 height 20
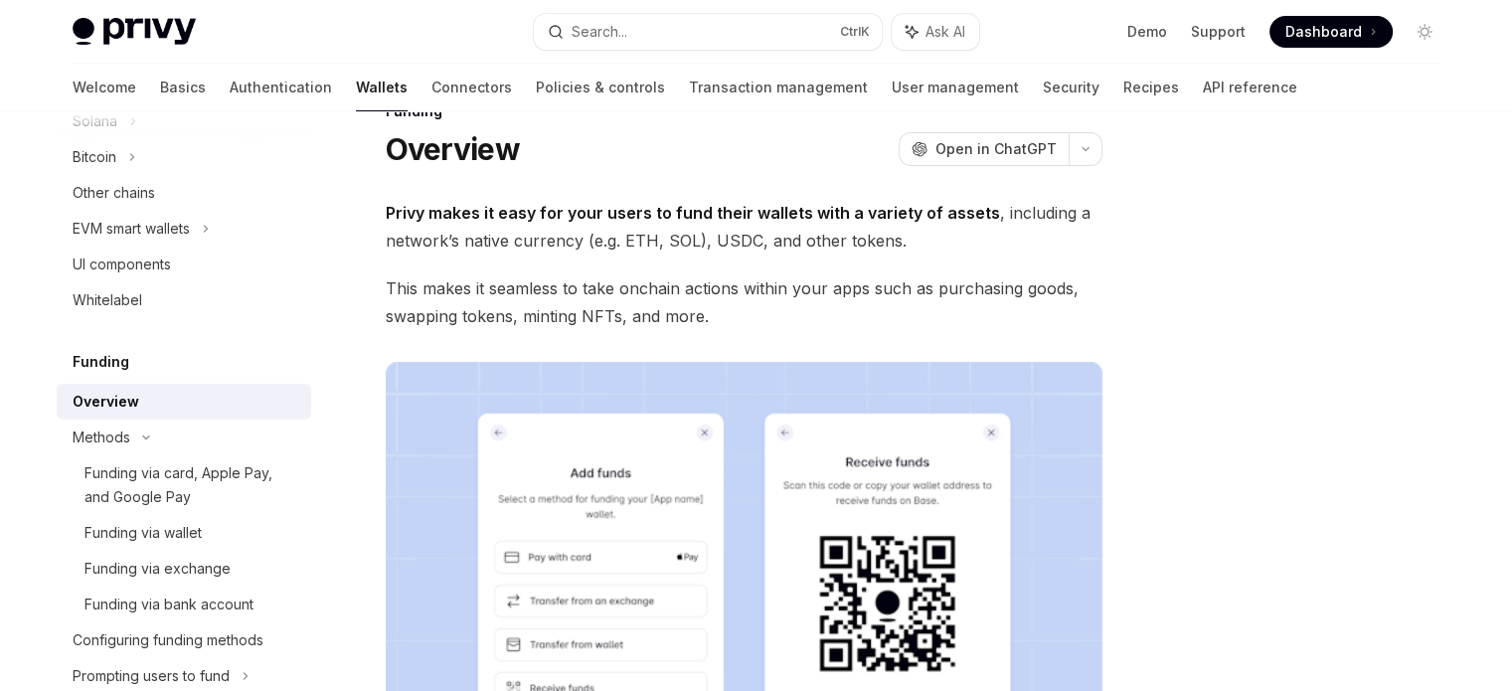
scroll to position [0, 0]
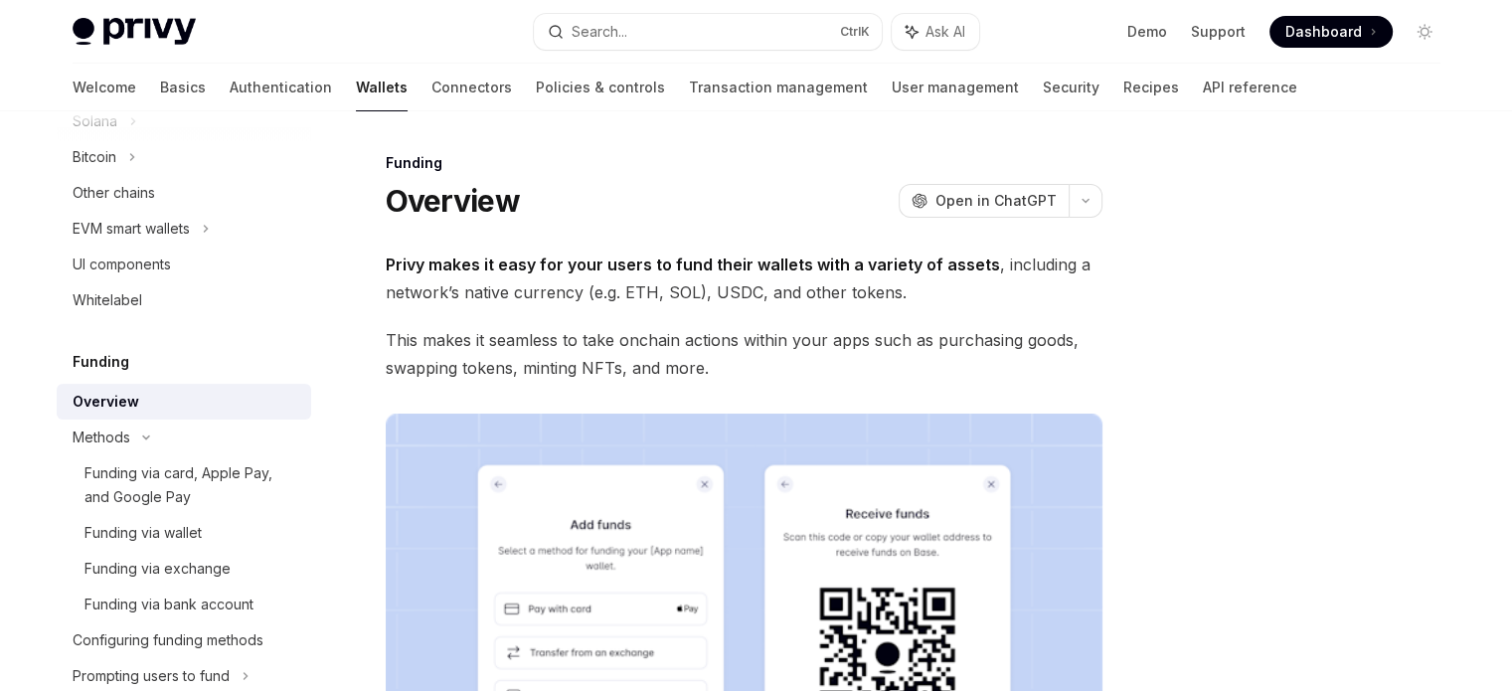
click at [422, 197] on h1 "Overview" at bounding box center [453, 201] width 134 height 36
click at [423, 198] on h1 "Overview" at bounding box center [453, 201] width 134 height 36
drag, startPoint x: 386, startPoint y: 199, endPoint x: 721, endPoint y: 224, distance: 336.0
click at [658, 210] on div "Overview OpenAI Open in ChatGPT" at bounding box center [744, 201] width 717 height 36
click at [918, 261] on strong "Privy makes it easy for your users to fund their wallets with a variety of asse…" at bounding box center [693, 265] width 614 height 20
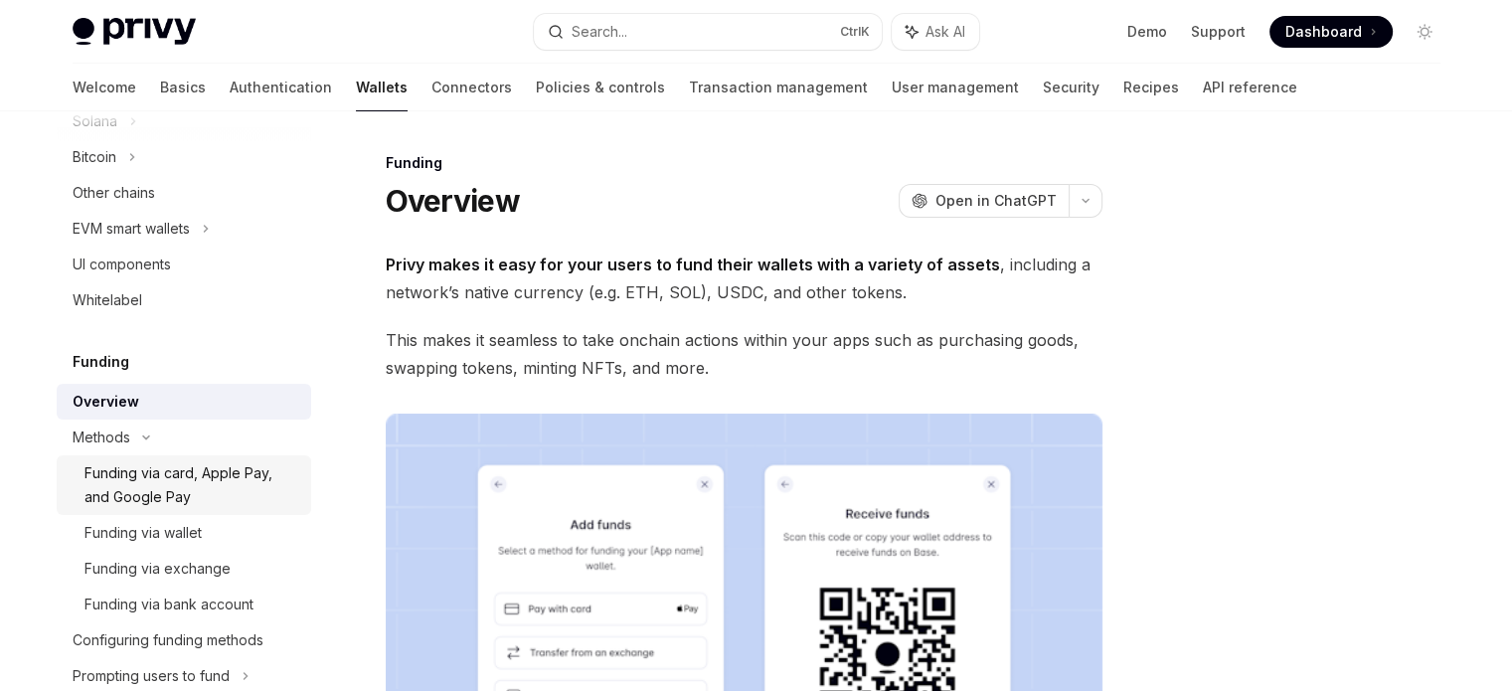
click at [172, 464] on div "Funding via card, Apple Pay, and Google Pay" at bounding box center [192, 485] width 215 height 48
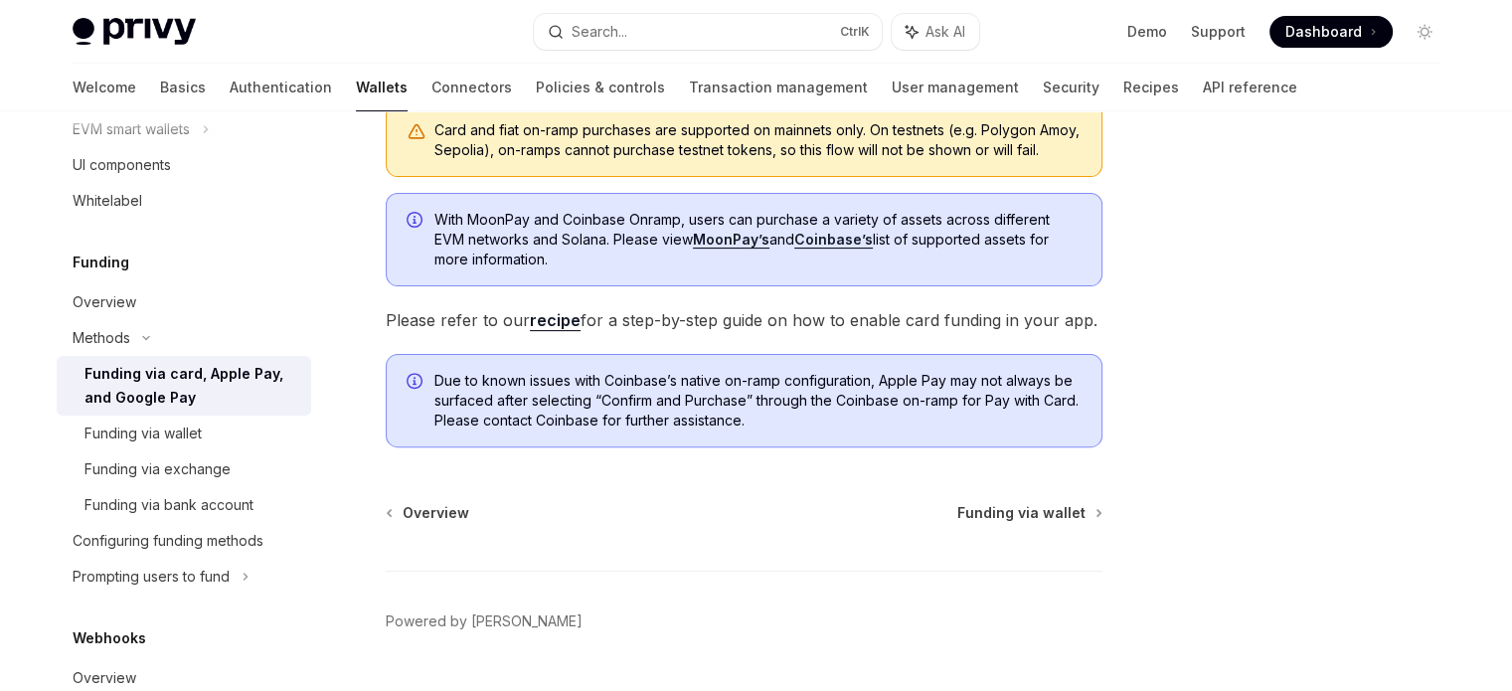
scroll to position [597, 0]
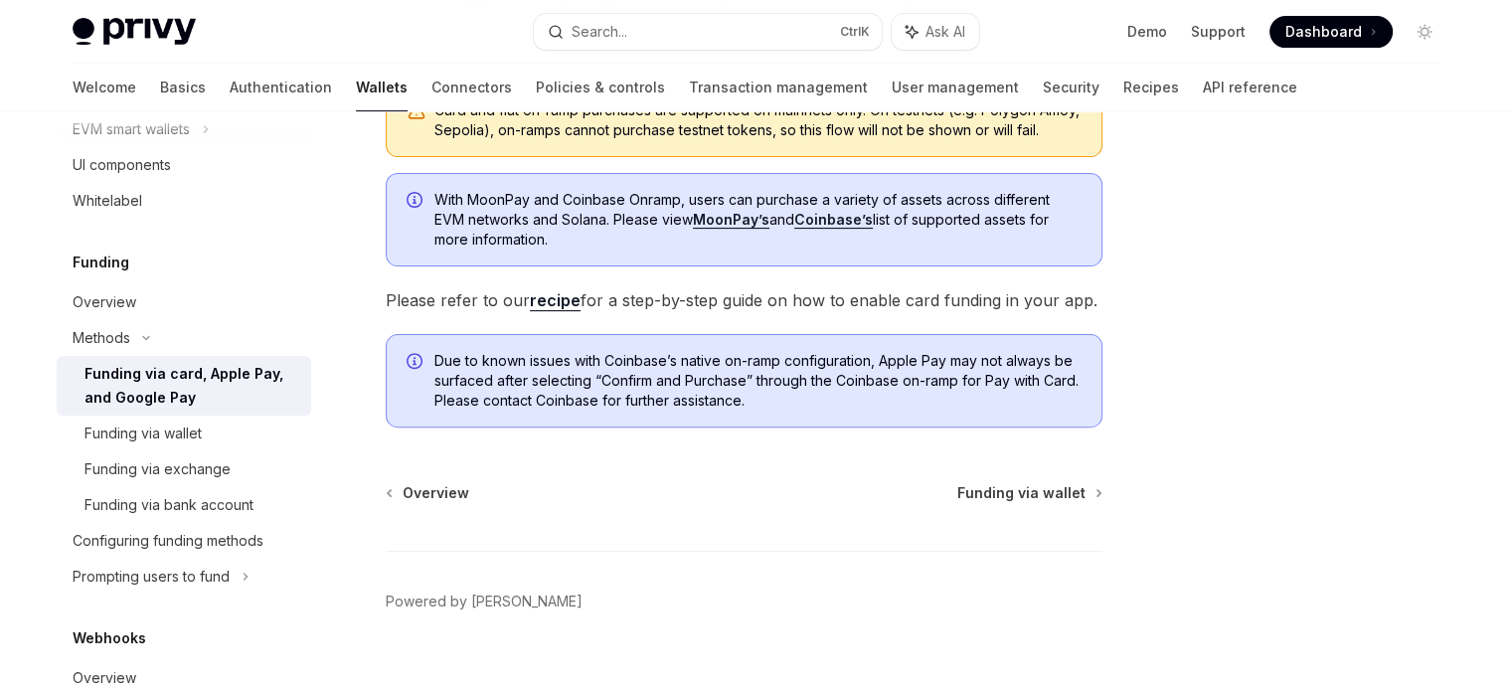
click at [564, 311] on link "recipe" at bounding box center [555, 300] width 51 height 21
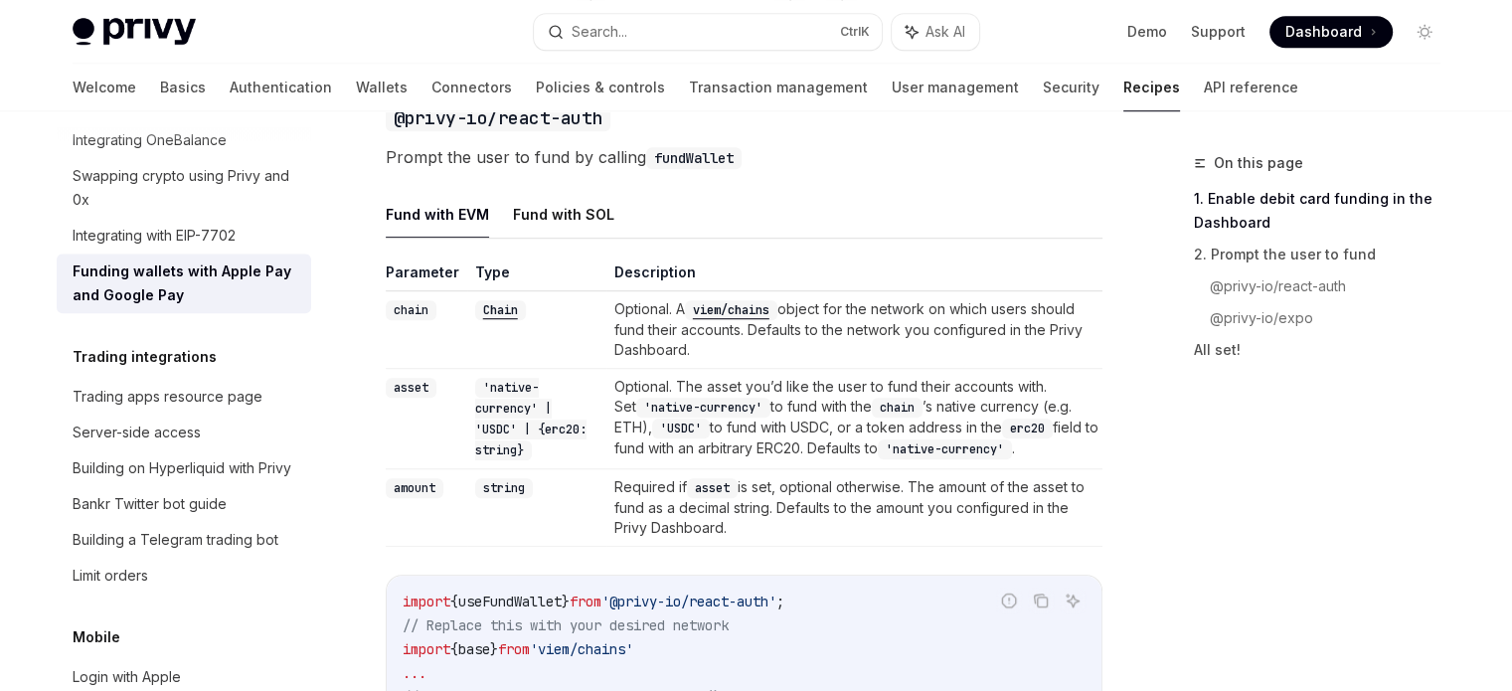
scroll to position [1392, 0]
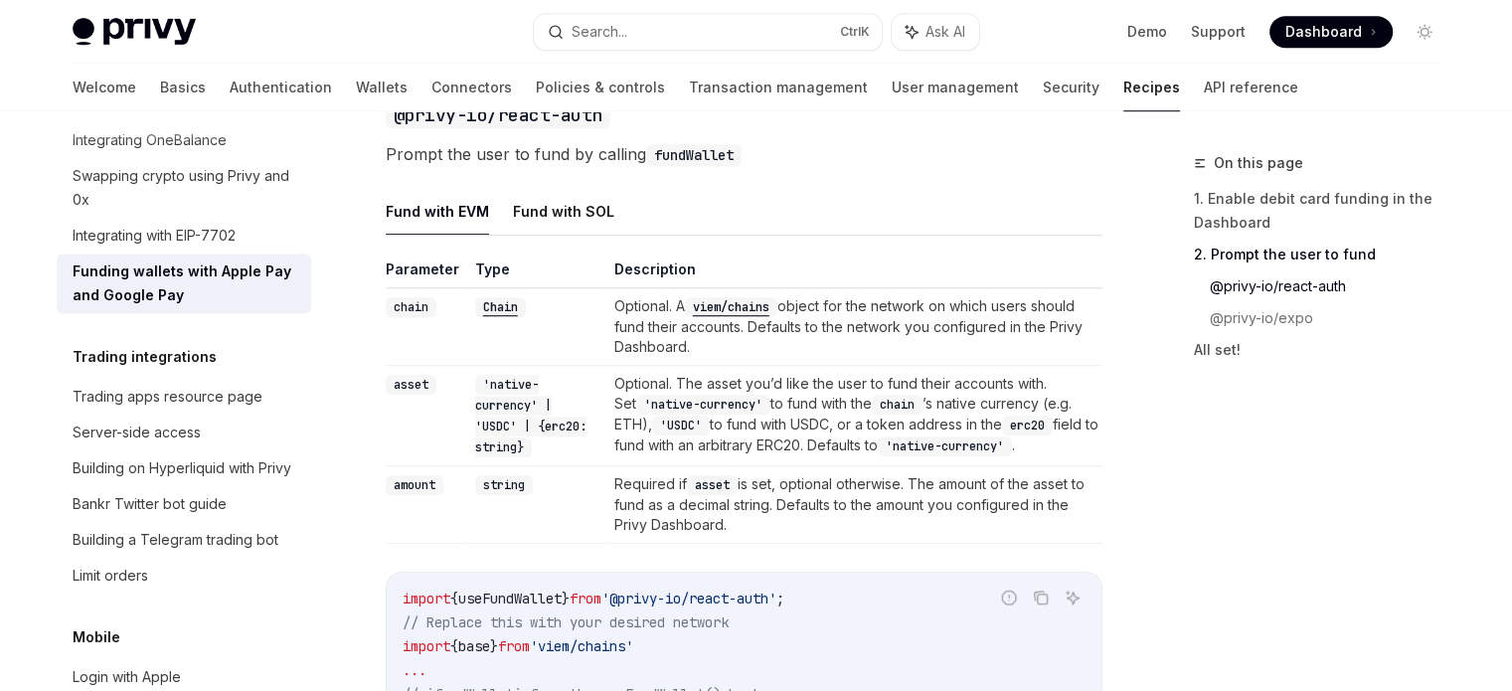
drag, startPoint x: 632, startPoint y: 327, endPoint x: 821, endPoint y: 360, distance: 191.7
click at [821, 360] on td "Optional. A viem/chains object for the network on which users should fund their…" at bounding box center [854, 327] width 496 height 78
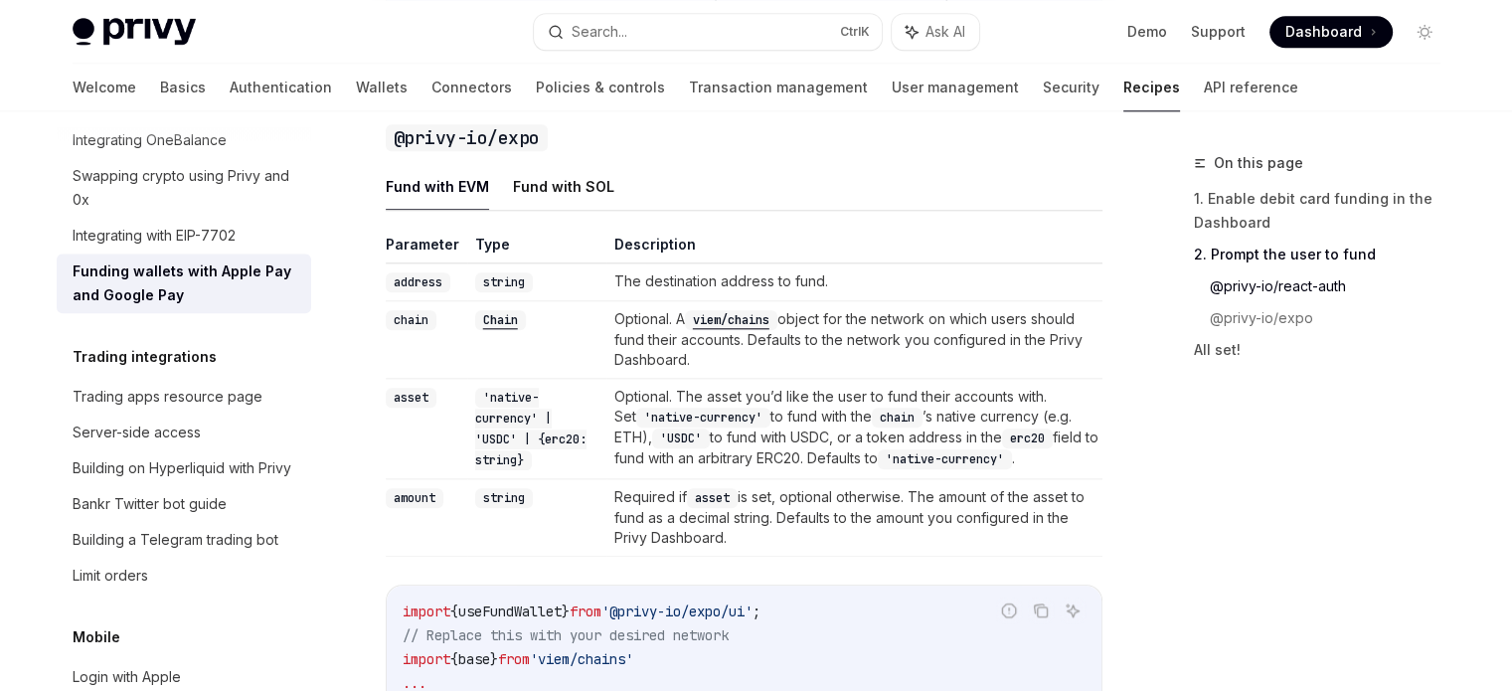
scroll to position [2187, 0]
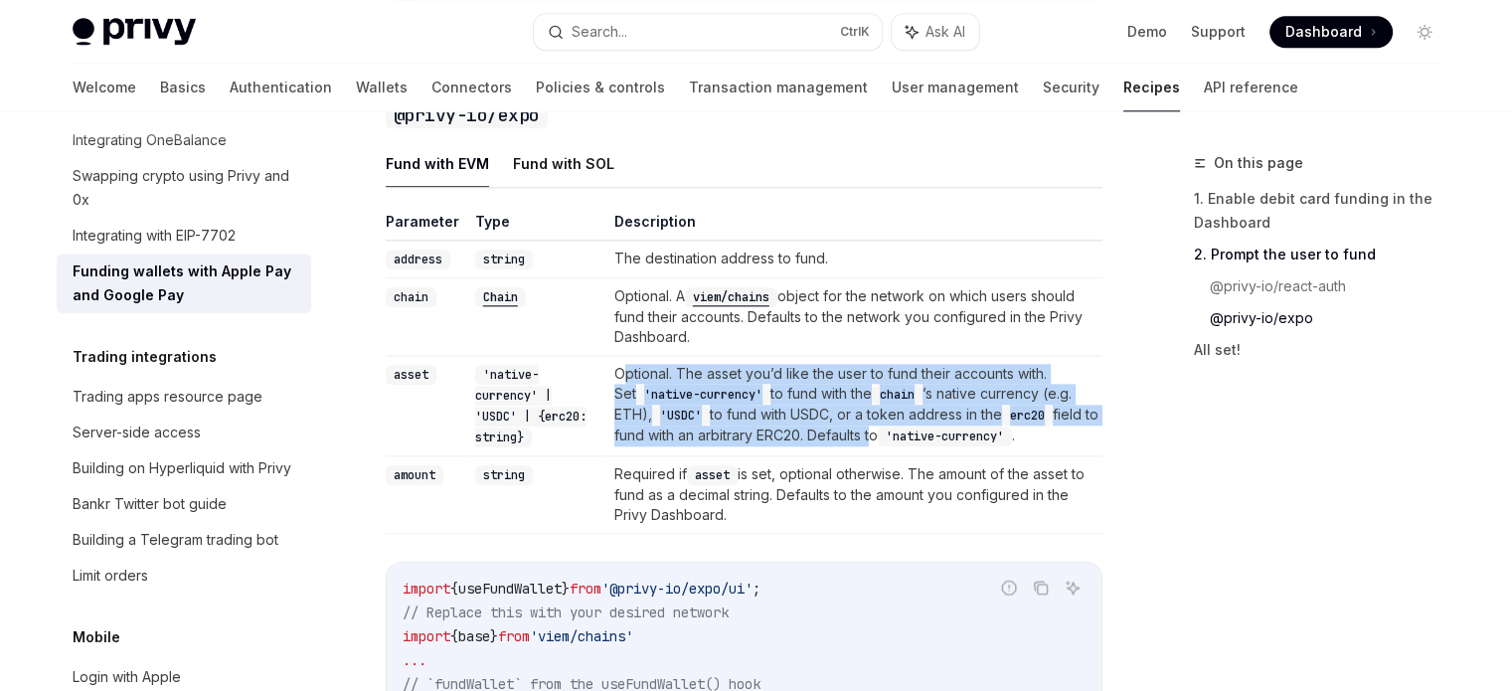
drag, startPoint x: 625, startPoint y: 395, endPoint x: 795, endPoint y: 437, distance: 175.3
click at [885, 456] on td "Optional. The asset you’d like the user to fund their accounts with. Set 'nativ…" at bounding box center [854, 406] width 496 height 100
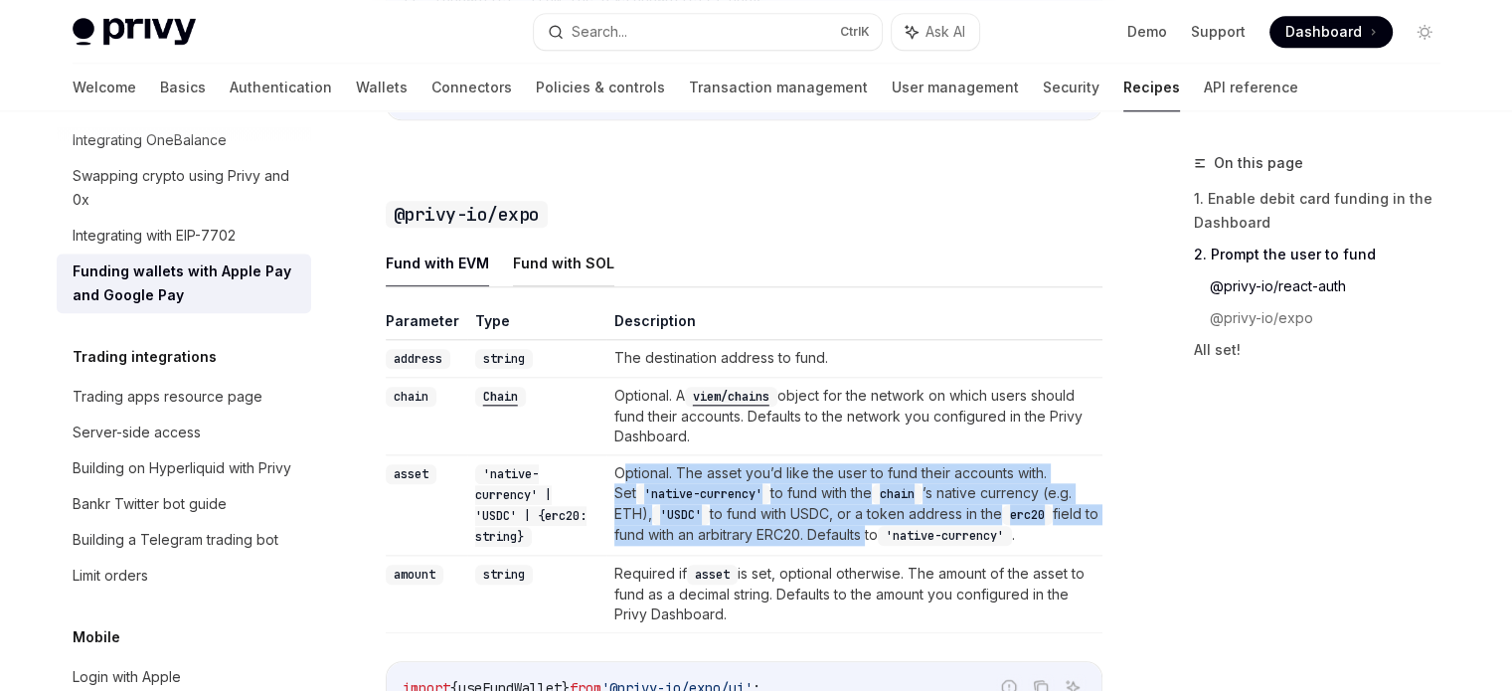
click at [549, 283] on button "Fund with SOL" at bounding box center [563, 263] width 101 height 47
type textarea "*"
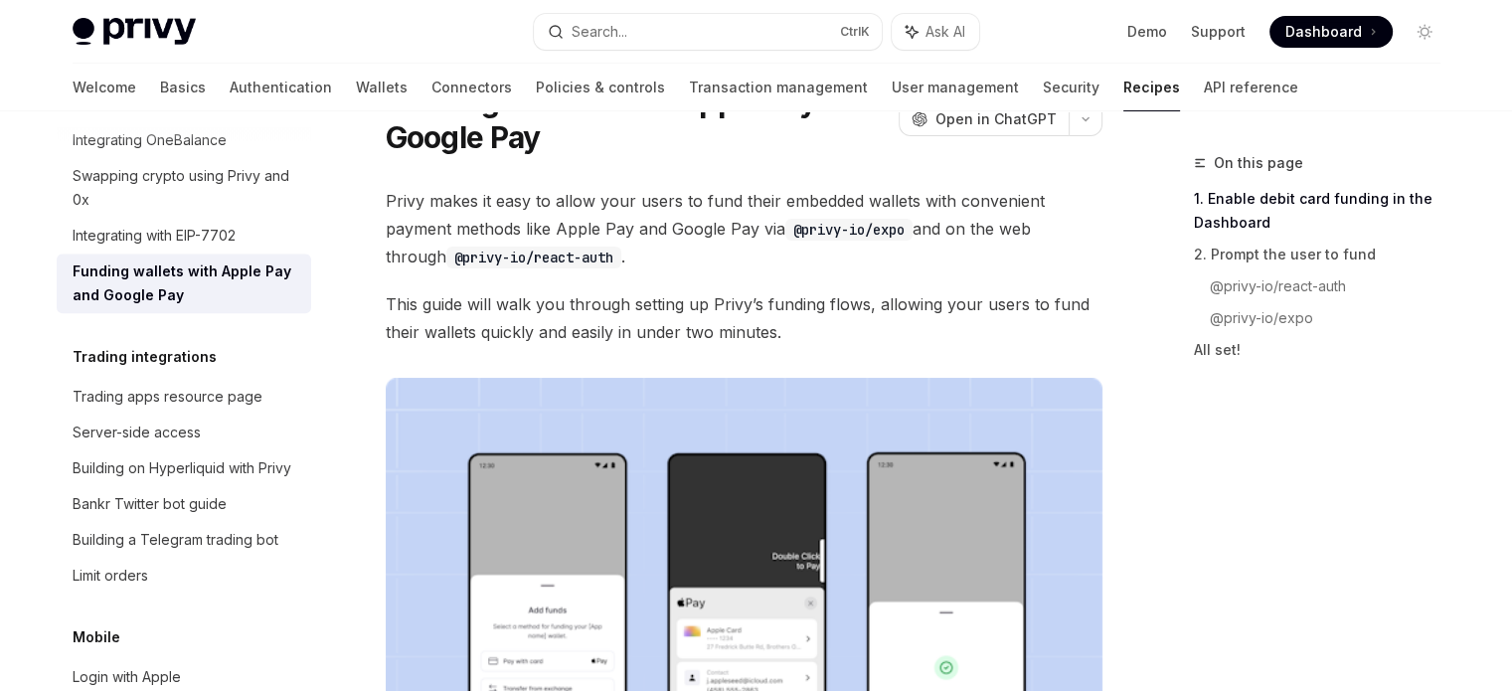
scroll to position [398, 0]
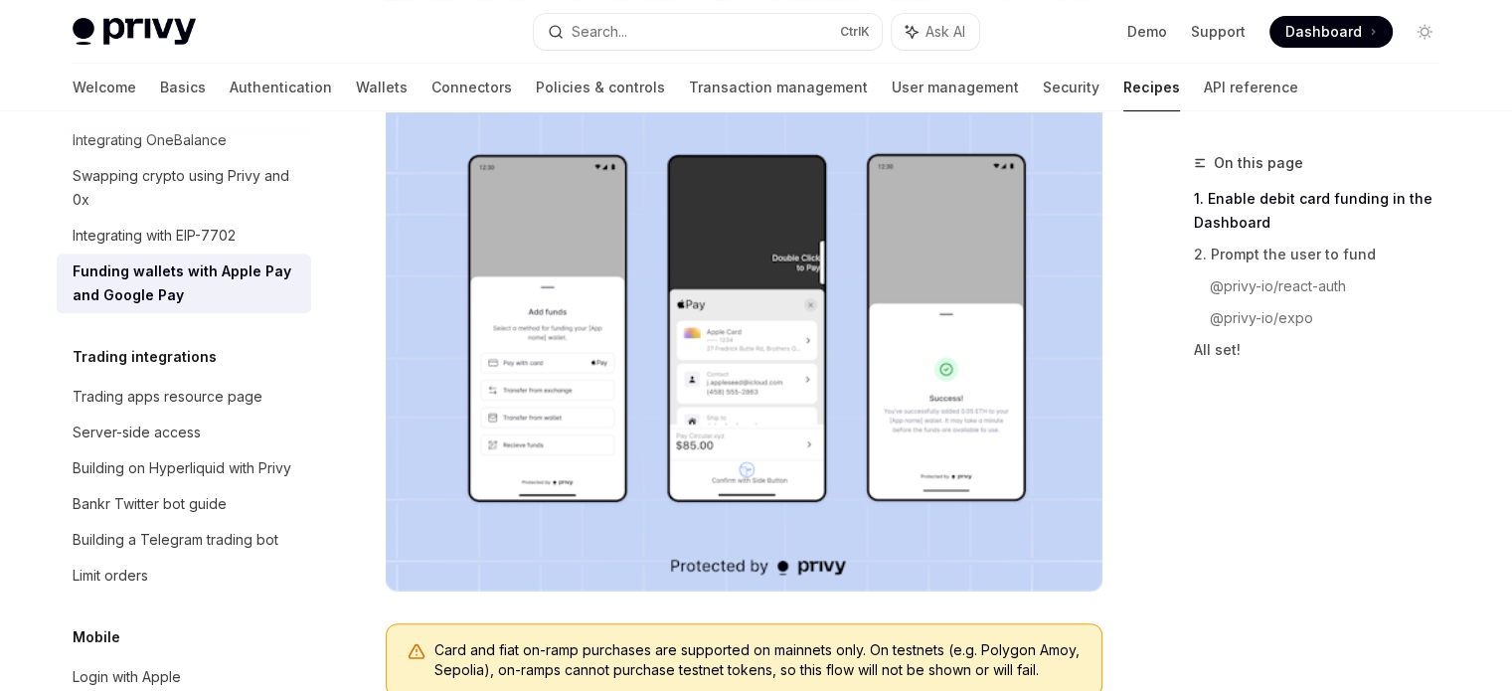
click at [572, 333] on img at bounding box center [744, 336] width 717 height 512
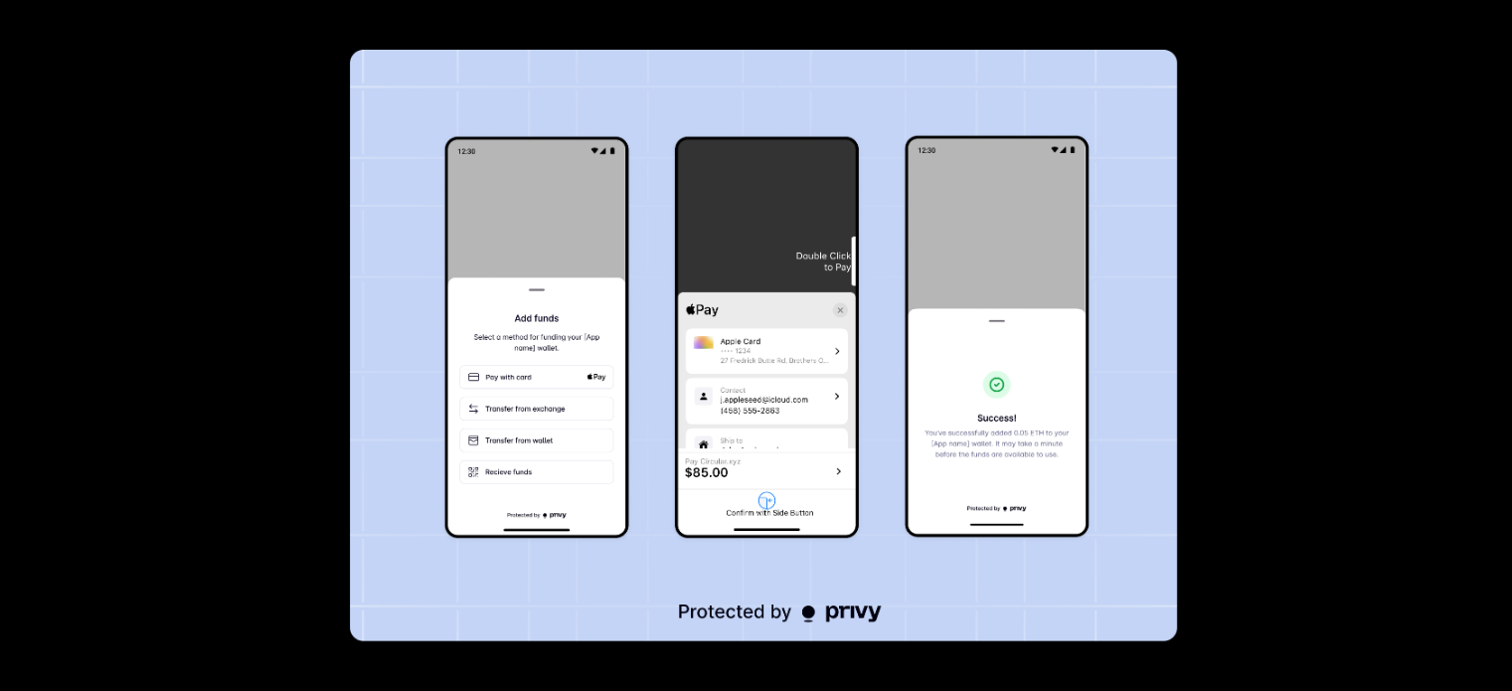
click at [495, 456] on img at bounding box center [763, 346] width 827 height 592
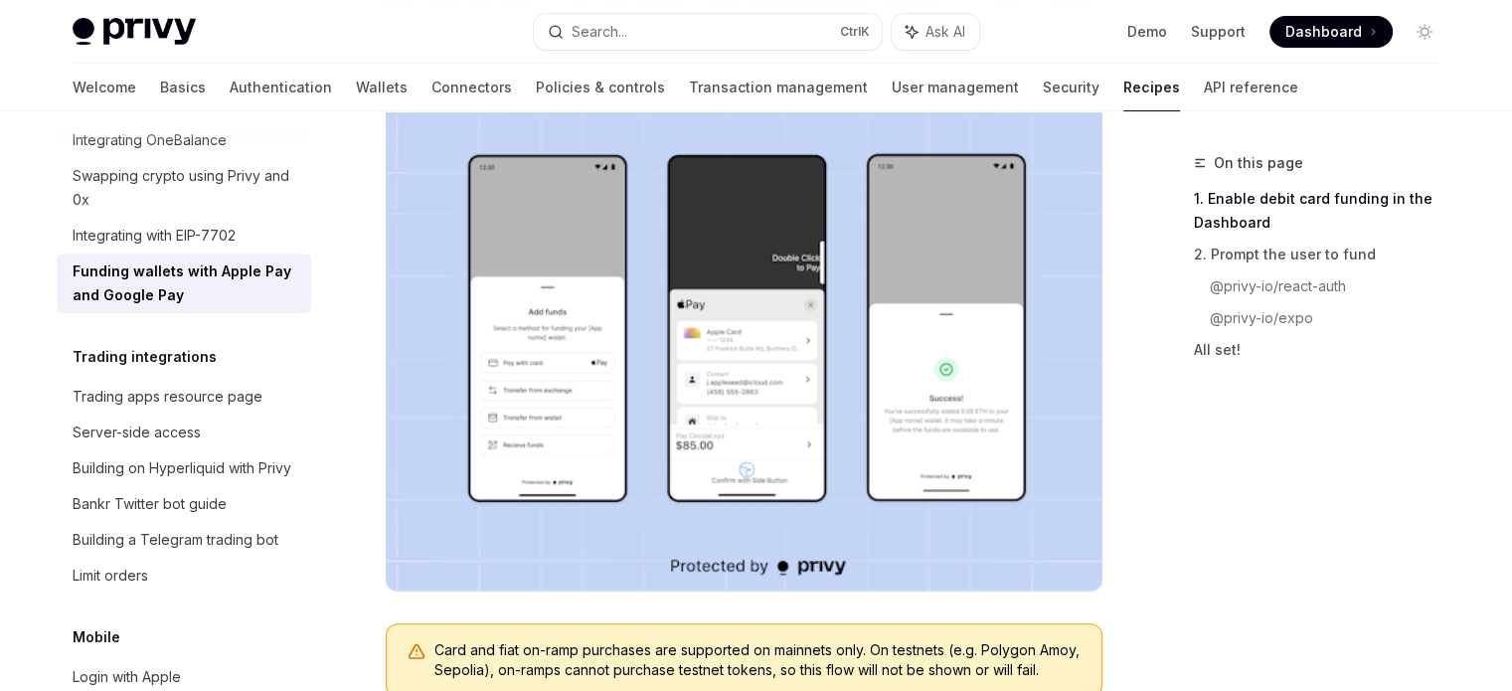
click at [495, 456] on img at bounding box center [744, 336] width 717 height 512
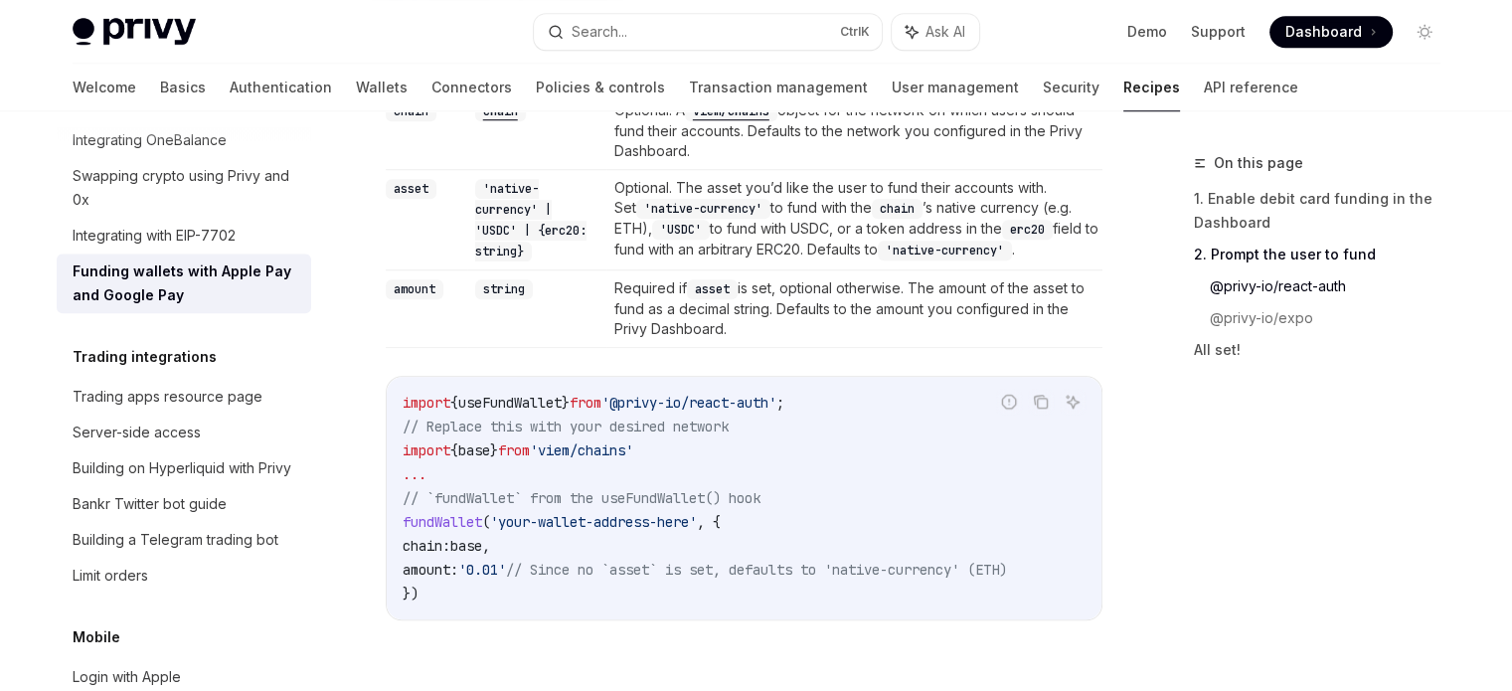
scroll to position [1580, 0]
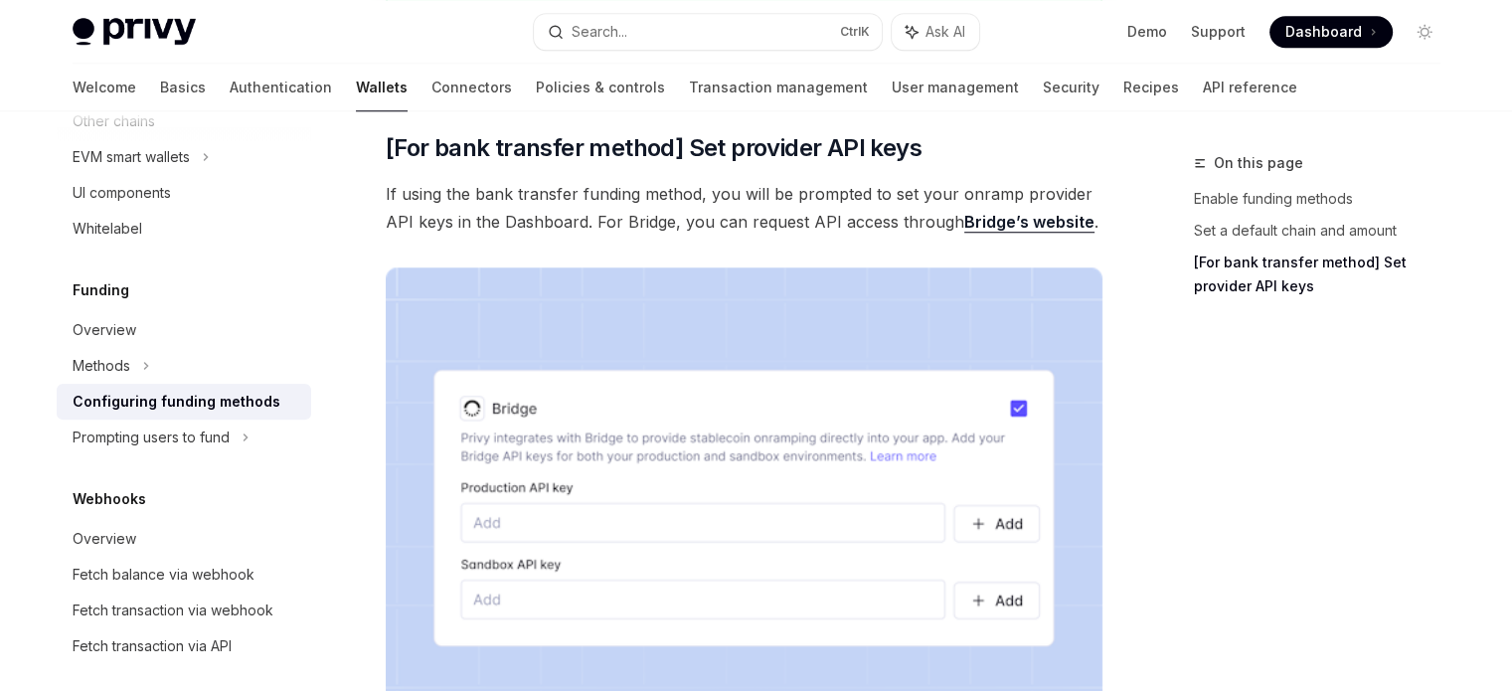
scroll to position [1662, 0]
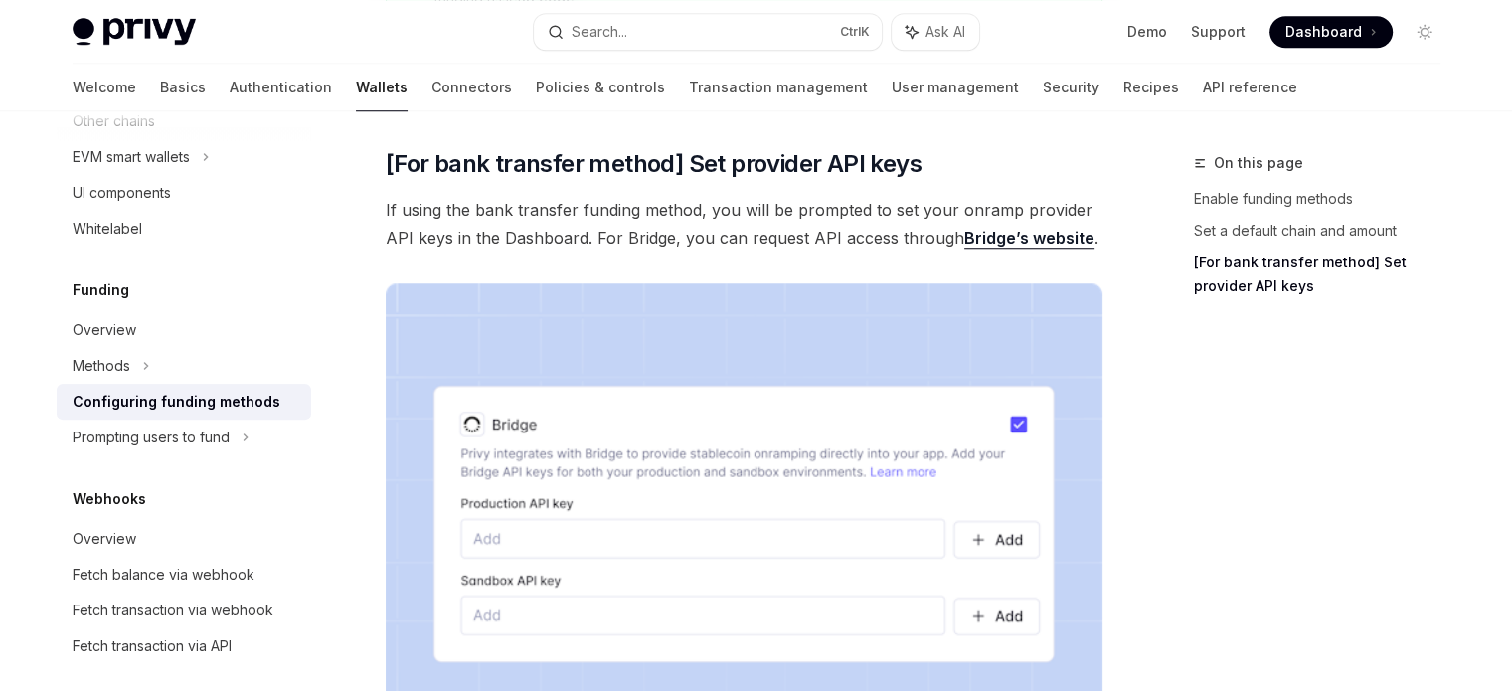
drag, startPoint x: 672, startPoint y: 227, endPoint x: 660, endPoint y: 225, distance: 12.1
click at [671, 228] on span "If using the bank transfer funding method, you will be prompted to set your onr…" at bounding box center [744, 224] width 717 height 56
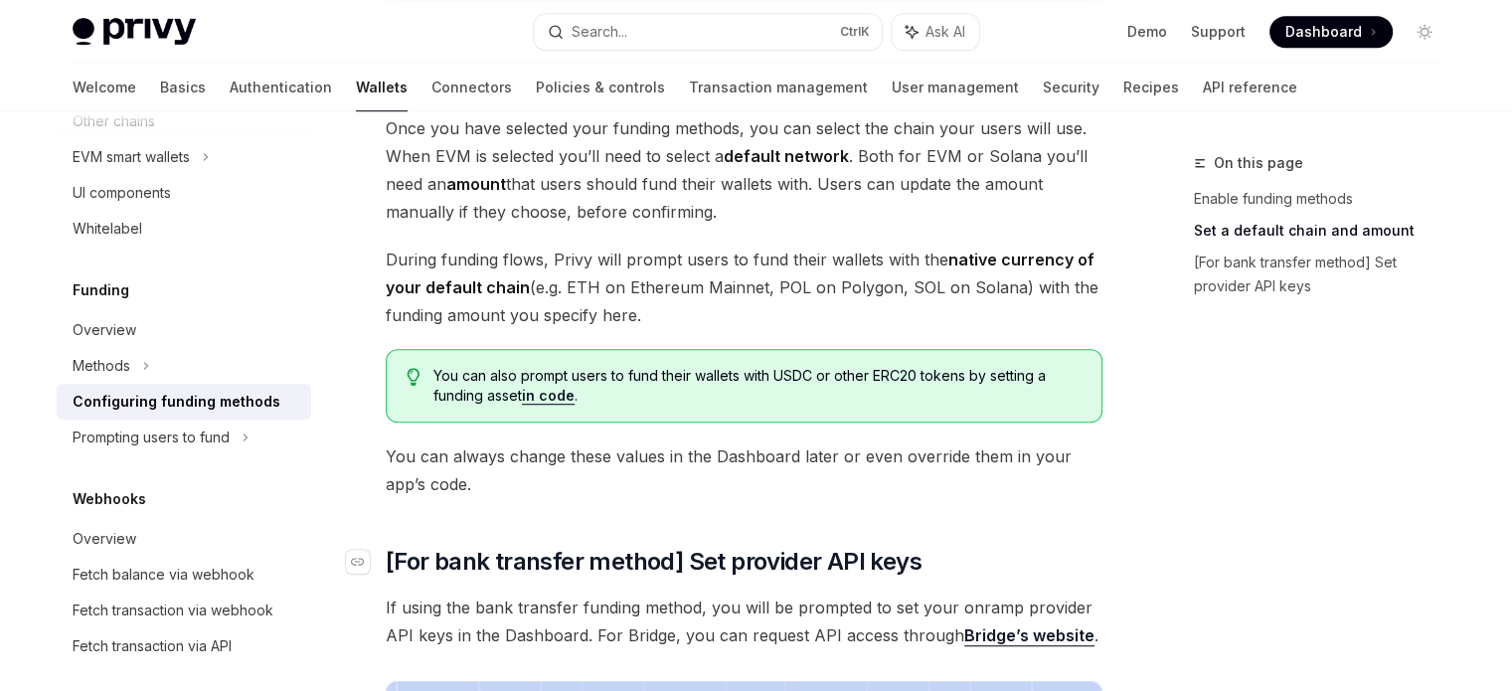
click at [397, 562] on span "[For bank transfer method] Set provider API keys" at bounding box center [654, 562] width 536 height 32
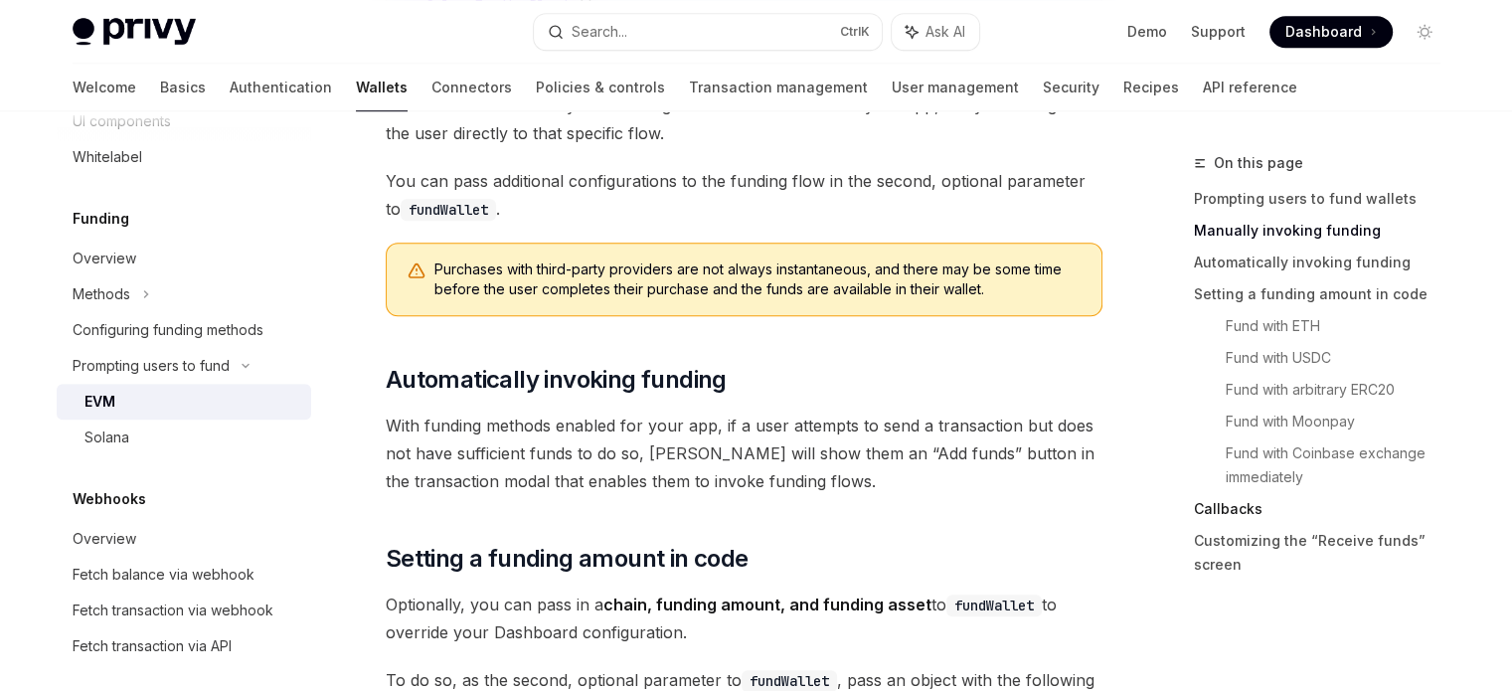
scroll to position [1292, 0]
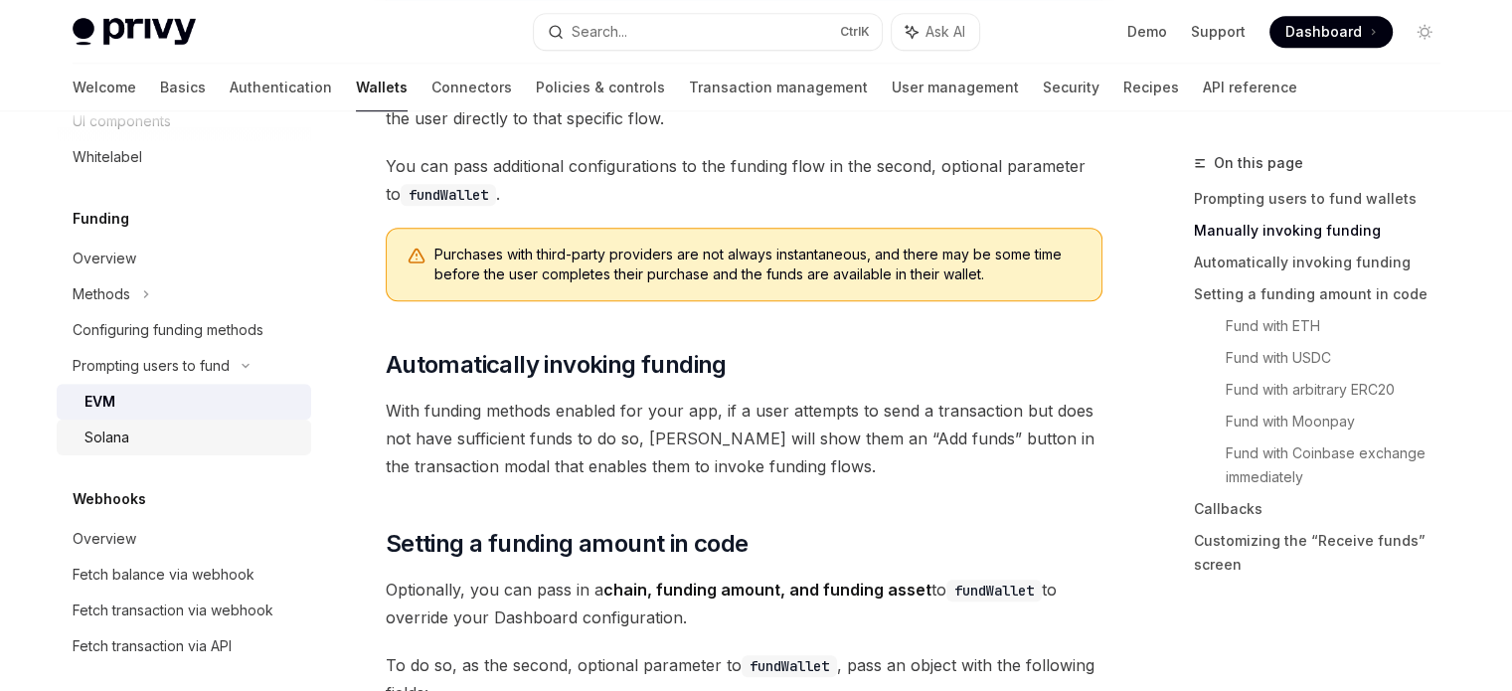
click at [138, 435] on div "Solana" at bounding box center [192, 438] width 215 height 24
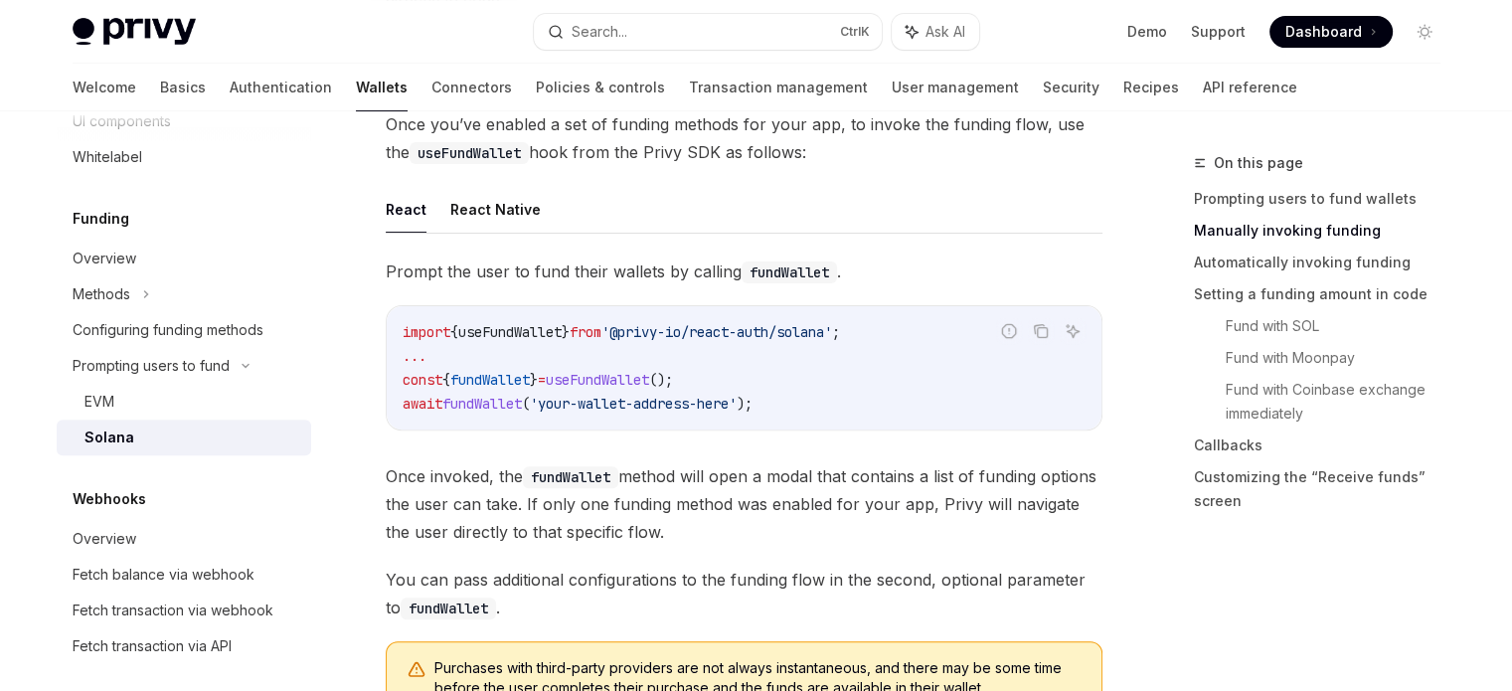
scroll to position [597, 0]
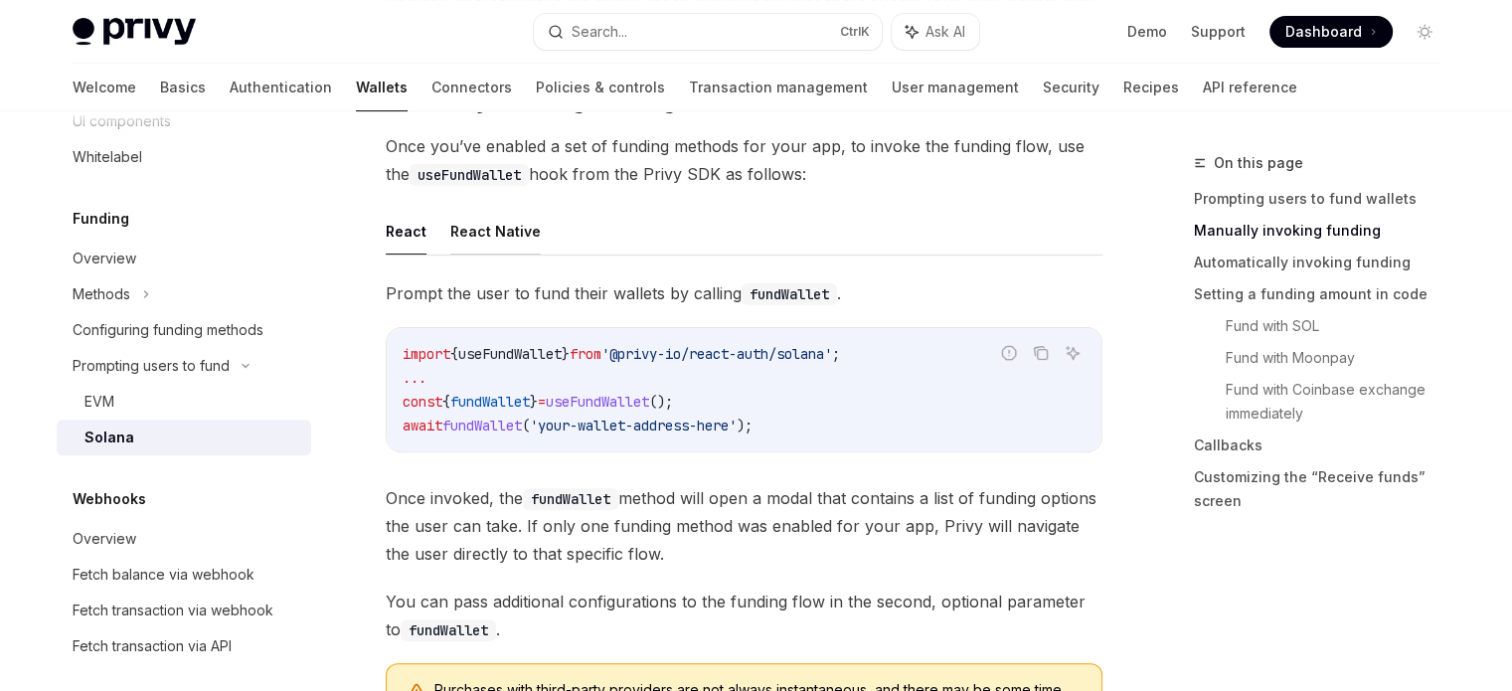
click at [473, 234] on button "React Native" at bounding box center [495, 231] width 90 height 47
type textarea "*"
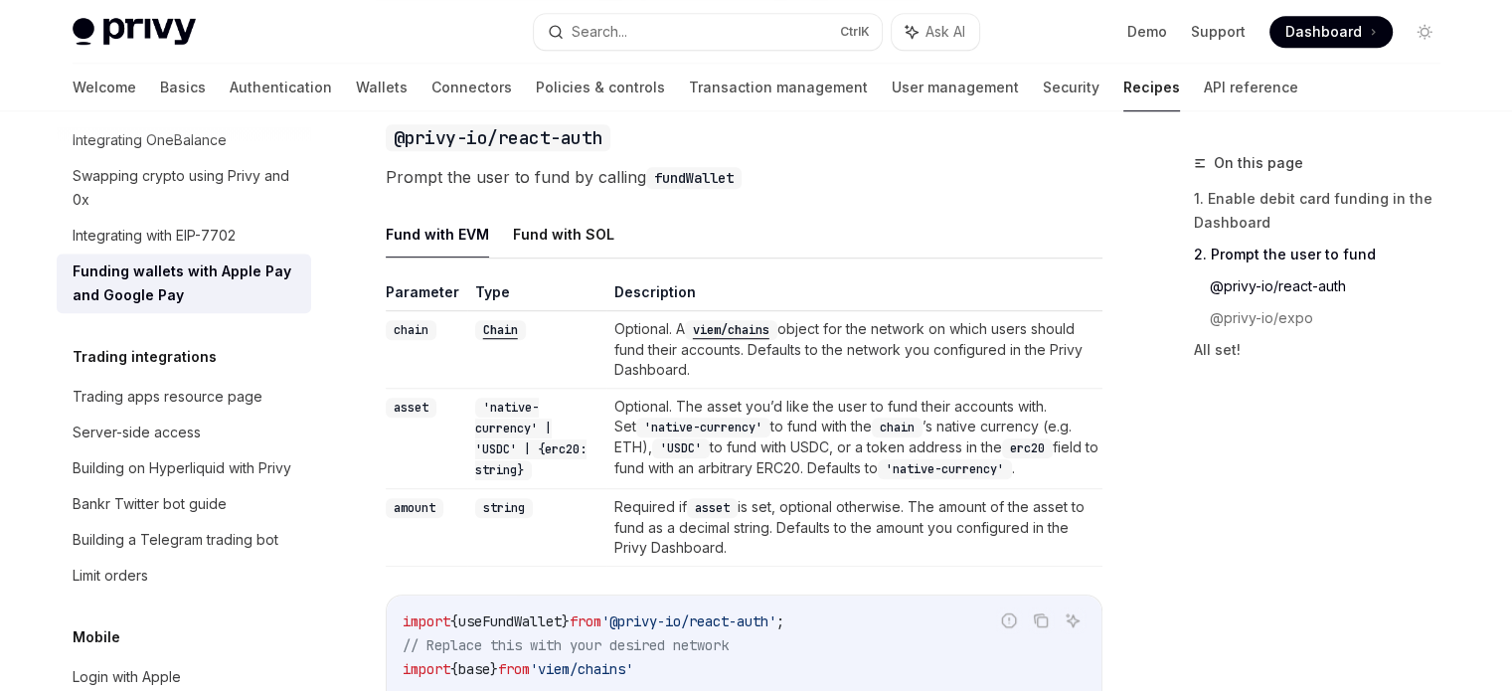
scroll to position [1392, 0]
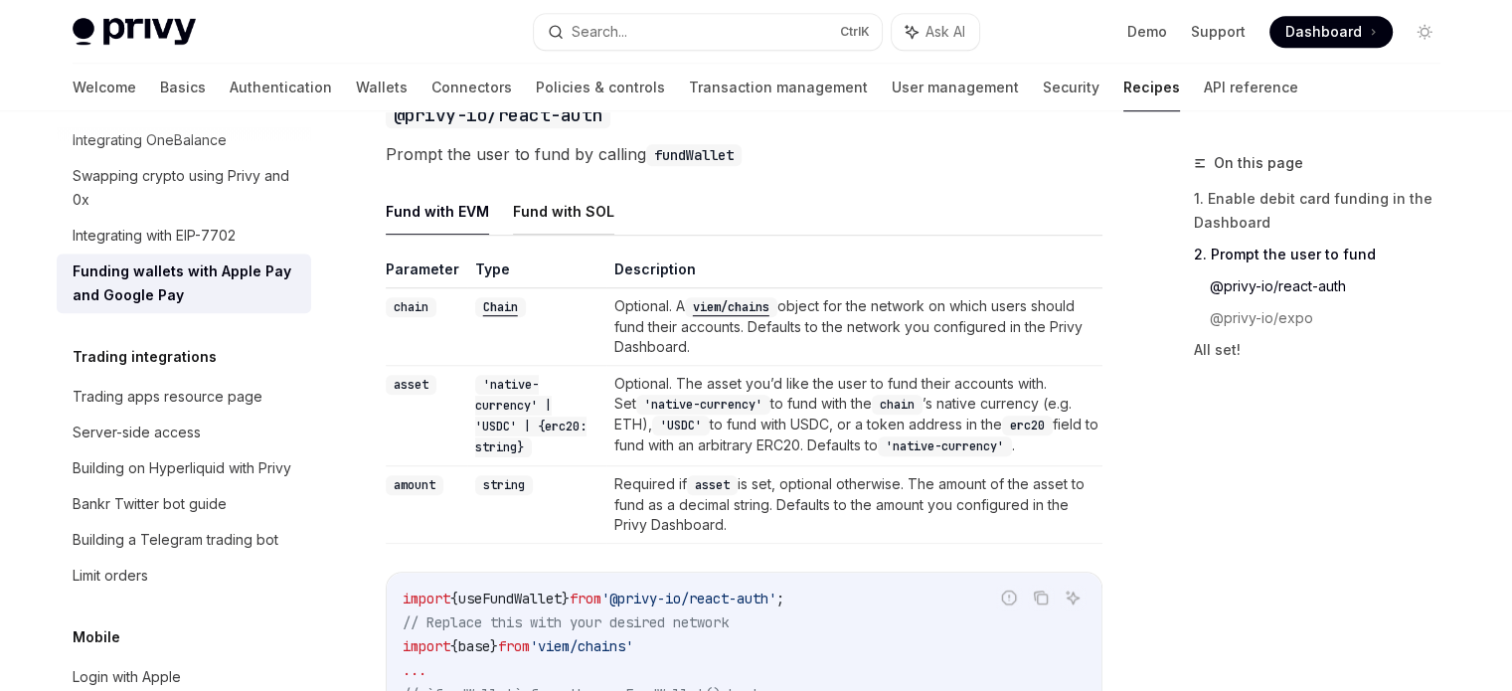
click at [578, 235] on button "Fund with SOL" at bounding box center [563, 211] width 101 height 47
type textarea "*"
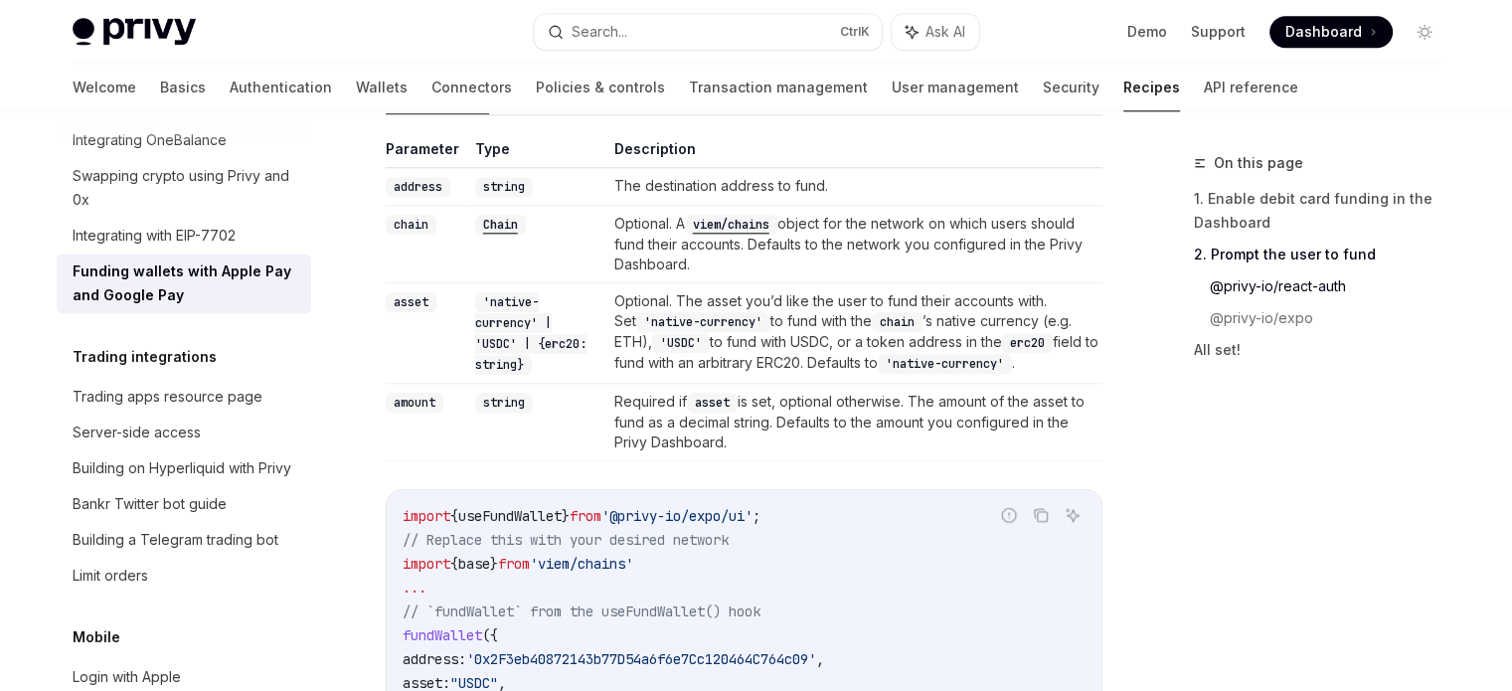
scroll to position [2187, 0]
